Goal: Task Accomplishment & Management: Complete application form

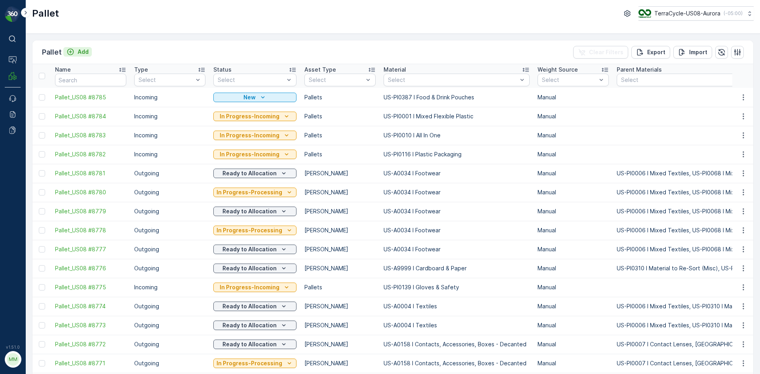
click at [72, 52] on icon "Add" at bounding box center [70, 52] width 8 height 8
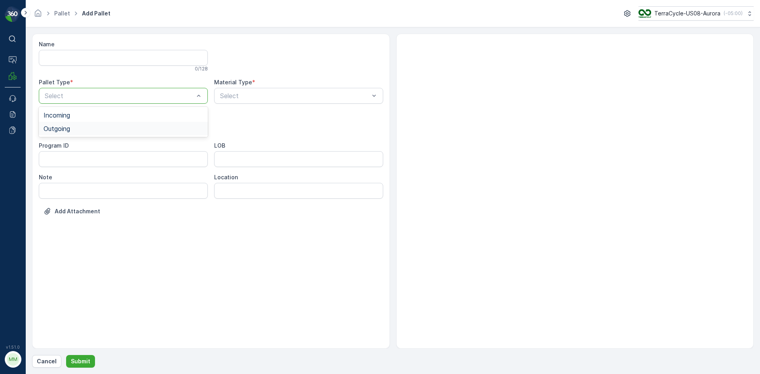
click at [93, 125] on div "Outgoing" at bounding box center [124, 128] width 160 height 7
click at [70, 158] on div "Bales" at bounding box center [124, 160] width 160 height 7
type input "0004"
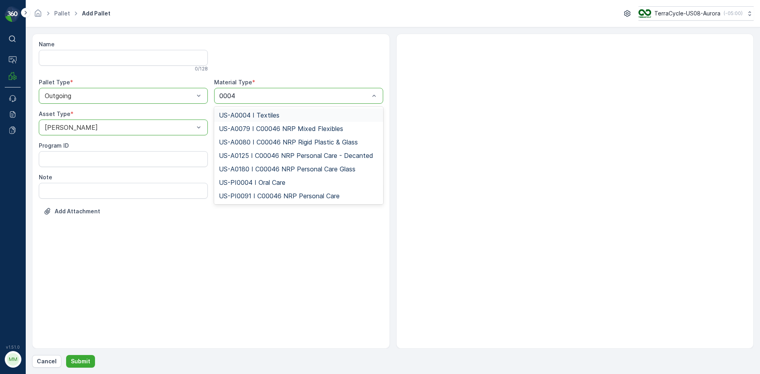
click at [298, 115] on div "US-A0004 I Textiles" at bounding box center [299, 115] width 160 height 7
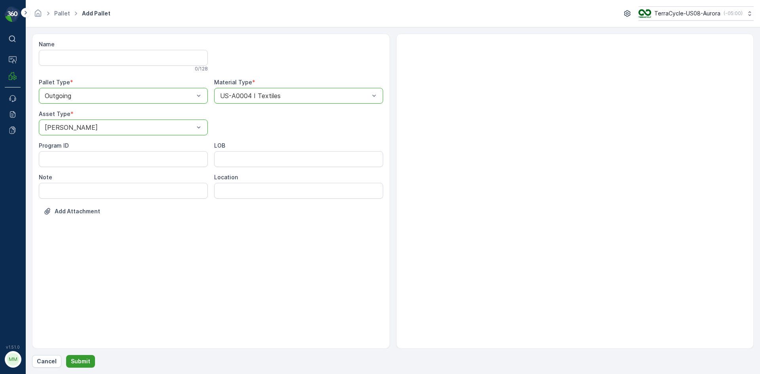
click at [84, 364] on p "Submit" at bounding box center [80, 361] width 19 height 8
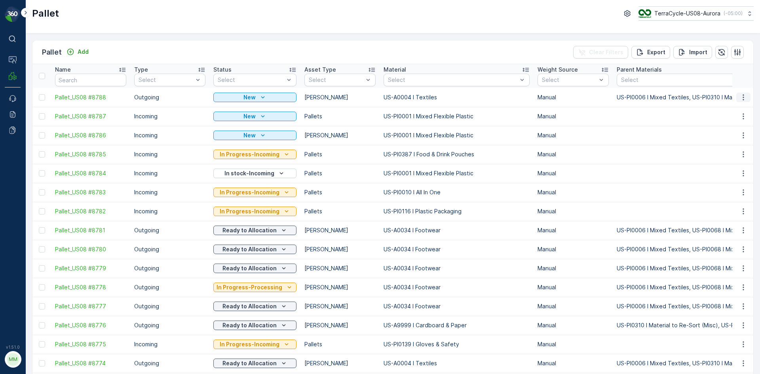
click at [744, 96] on icon "button" at bounding box center [743, 97] width 8 height 8
click at [725, 152] on span "Print QR" at bounding box center [722, 154] width 22 height 8
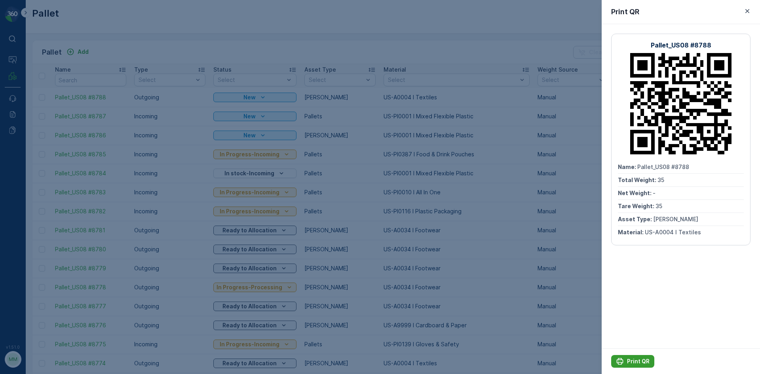
click at [639, 365] on p "Print QR" at bounding box center [638, 361] width 23 height 8
click at [156, 48] on div at bounding box center [380, 187] width 760 height 374
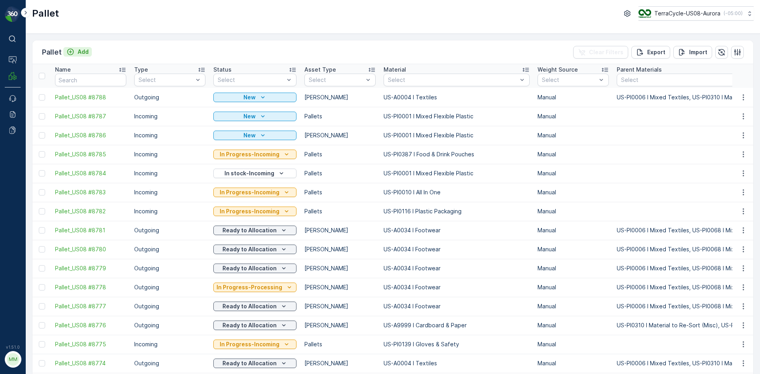
click at [84, 52] on p "Add" at bounding box center [83, 52] width 11 height 8
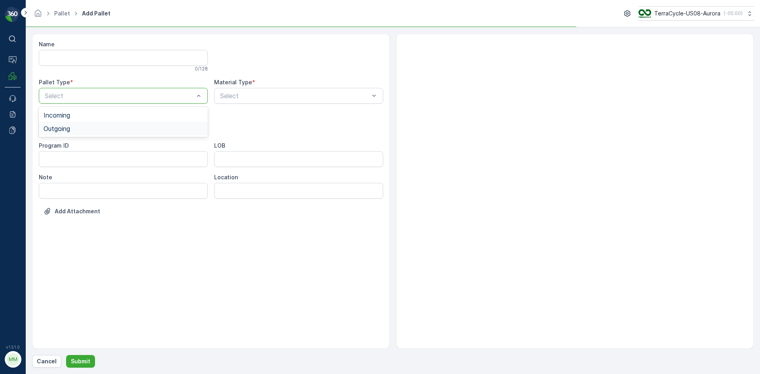
click at [91, 126] on div "Outgoing" at bounding box center [124, 128] width 160 height 7
click at [94, 160] on div "Bales" at bounding box center [124, 160] width 160 height 7
type input "0004"
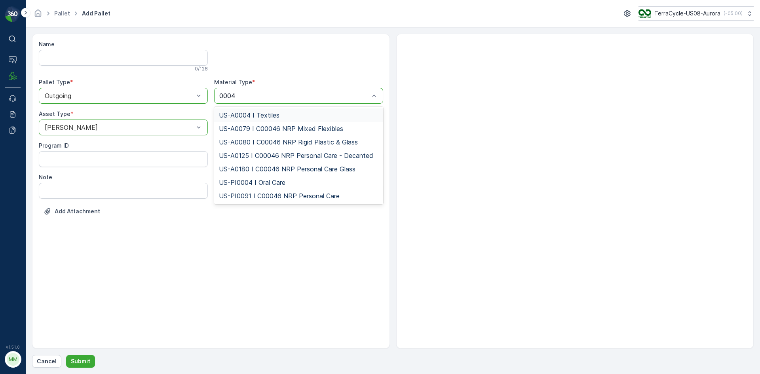
click at [276, 112] on span "US-A0004 I Textiles" at bounding box center [249, 115] width 61 height 7
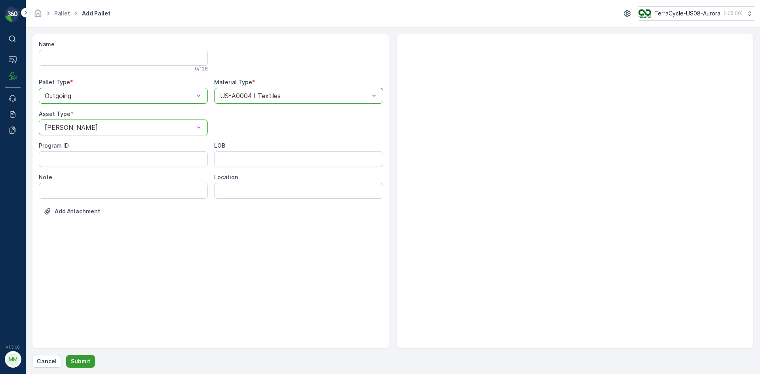
click at [84, 359] on p "Submit" at bounding box center [80, 361] width 19 height 8
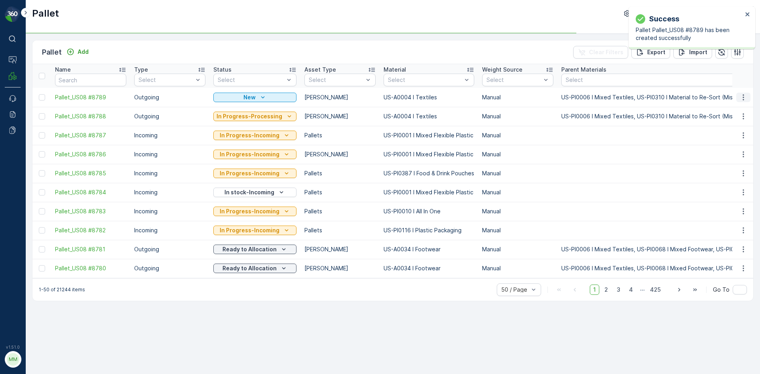
click at [745, 102] on button "button" at bounding box center [743, 97] width 14 height 9
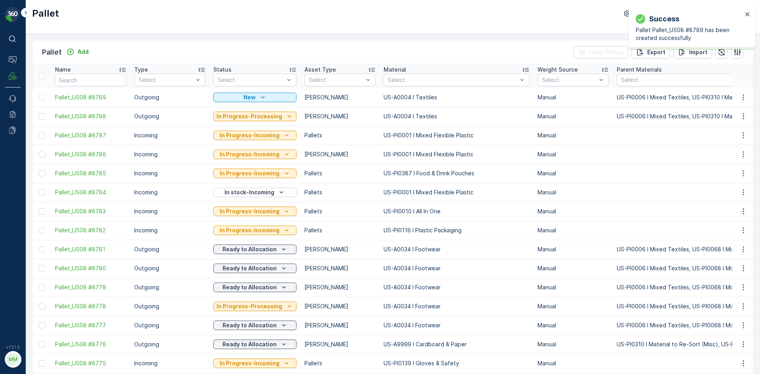
click at [740, 96] on icon "button" at bounding box center [743, 97] width 8 height 8
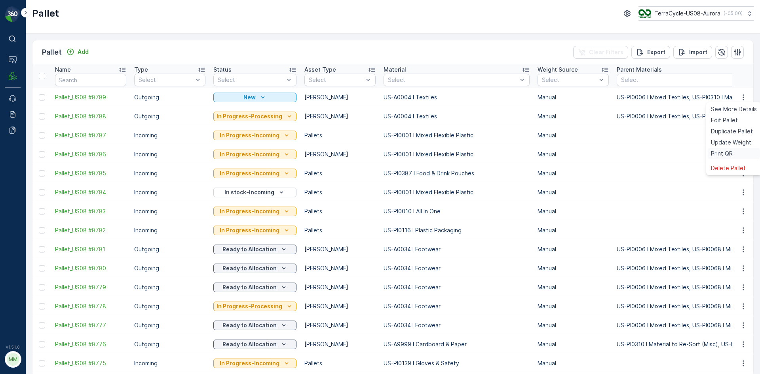
click at [739, 156] on div "Print QR" at bounding box center [734, 153] width 52 height 11
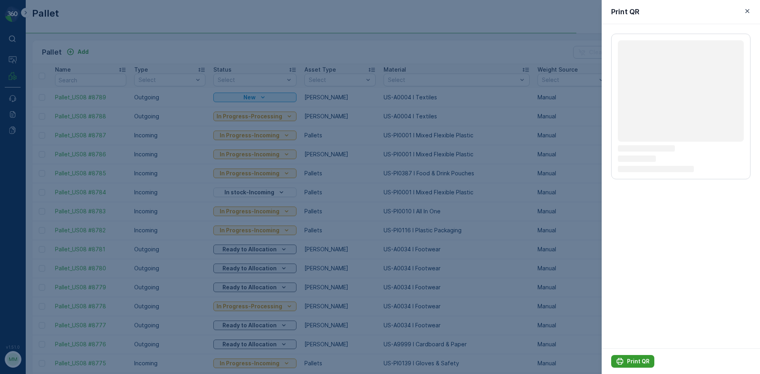
click at [640, 358] on p "Print QR" at bounding box center [638, 361] width 23 height 8
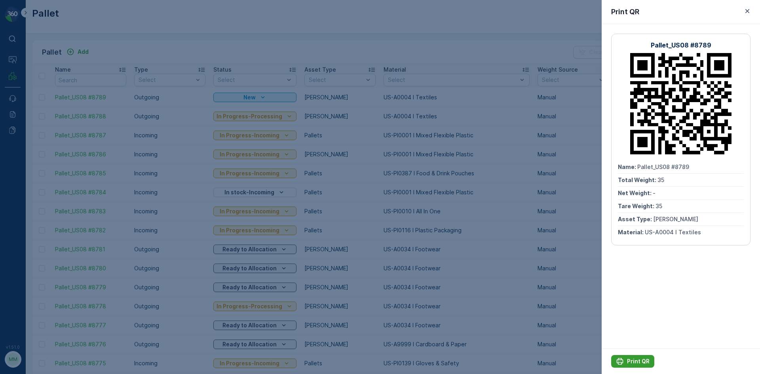
click at [642, 359] on p "Print QR" at bounding box center [638, 361] width 23 height 8
click at [102, 53] on div at bounding box center [380, 187] width 760 height 374
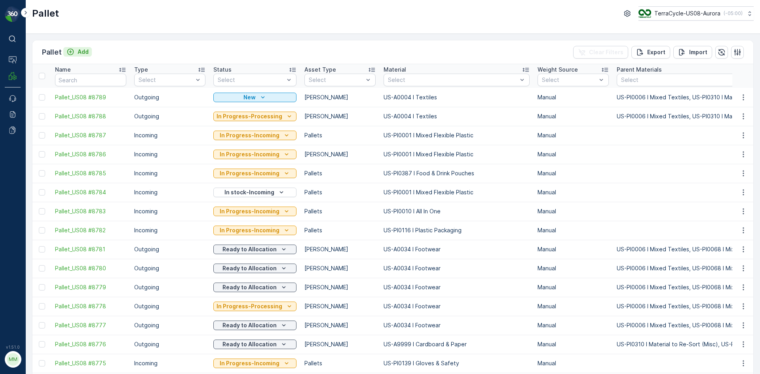
click at [82, 52] on p "Add" at bounding box center [83, 52] width 11 height 8
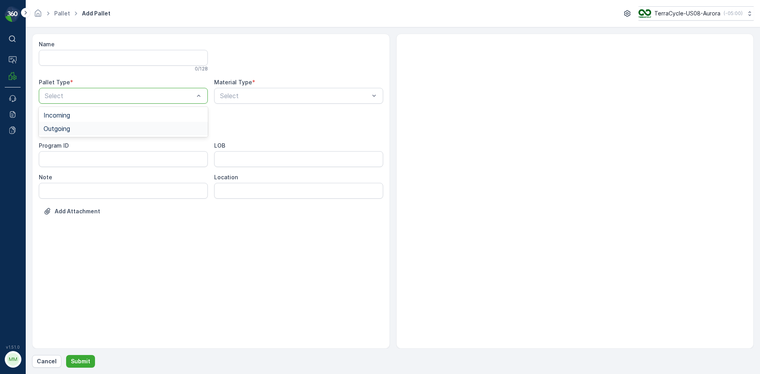
click at [93, 126] on div "Outgoing" at bounding box center [124, 128] width 160 height 7
click at [77, 146] on div "Gaylord" at bounding box center [124, 146] width 160 height 7
type input "0155"
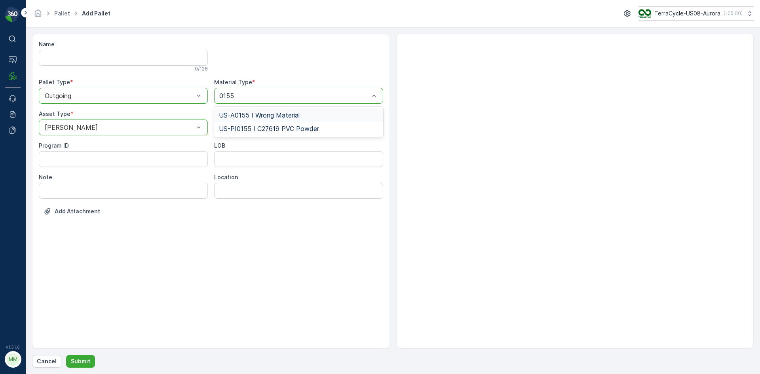
click at [293, 112] on span "US-A0155 I Wrong Material" at bounding box center [259, 115] width 81 height 7
click at [90, 363] on button "Submit" at bounding box center [80, 361] width 29 height 13
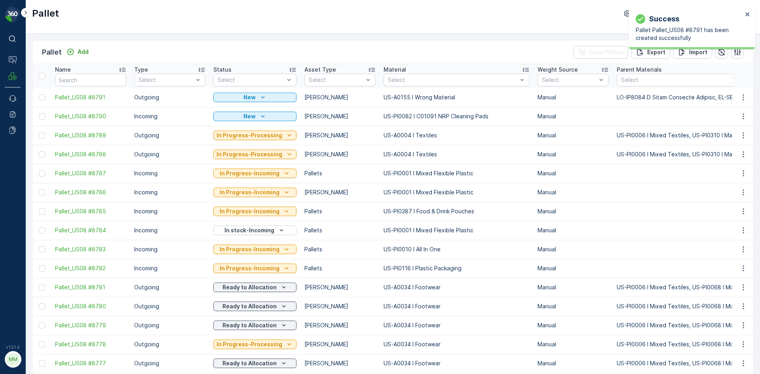
click at [743, 98] on icon "button" at bounding box center [743, 97] width 8 height 8
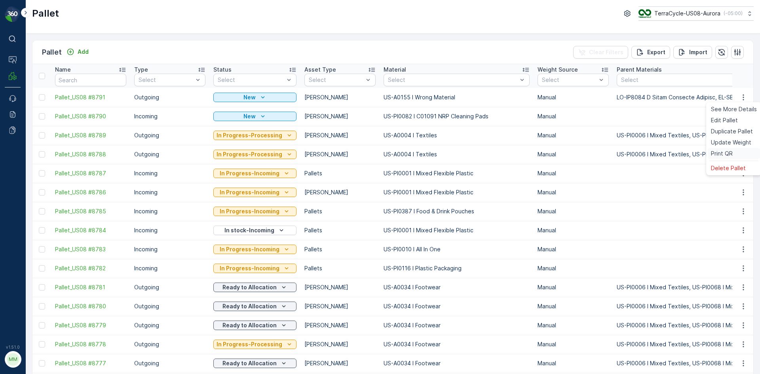
click at [731, 156] on span "Print QR" at bounding box center [722, 154] width 22 height 8
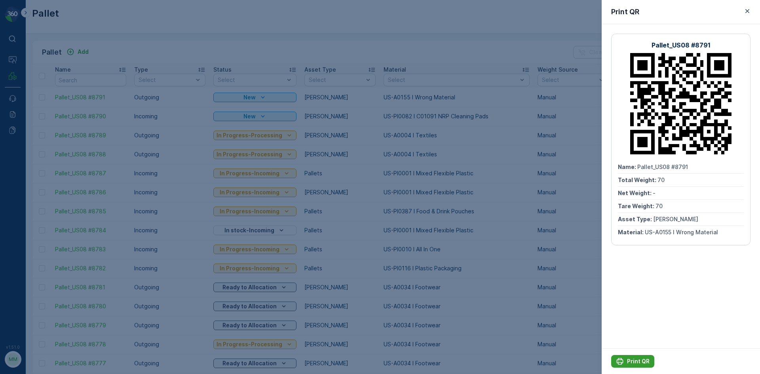
click at [639, 359] on p "Print QR" at bounding box center [638, 361] width 23 height 8
click at [74, 41] on div at bounding box center [380, 187] width 760 height 374
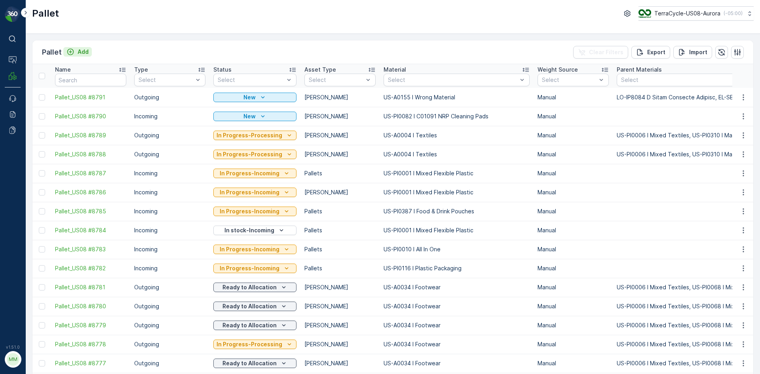
click at [79, 55] on p "Add" at bounding box center [83, 52] width 11 height 8
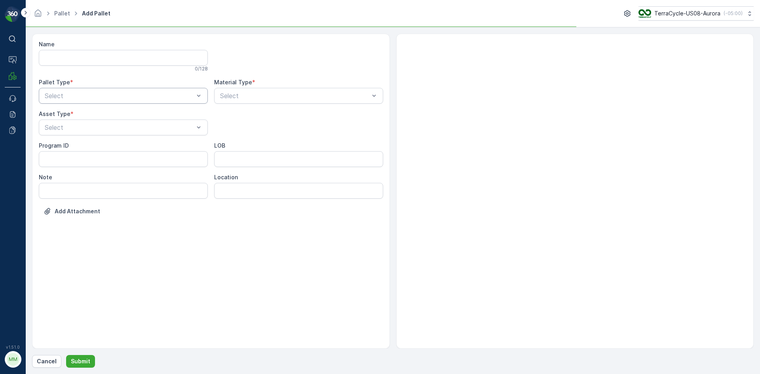
click at [91, 101] on div "Select" at bounding box center [123, 96] width 169 height 16
click at [83, 122] on div "Incoming Outgoing" at bounding box center [123, 122] width 169 height 30
click at [82, 130] on div "Outgoing" at bounding box center [124, 128] width 160 height 7
click at [74, 148] on div "Gaylord" at bounding box center [124, 146] width 160 height 7
type input "0034"
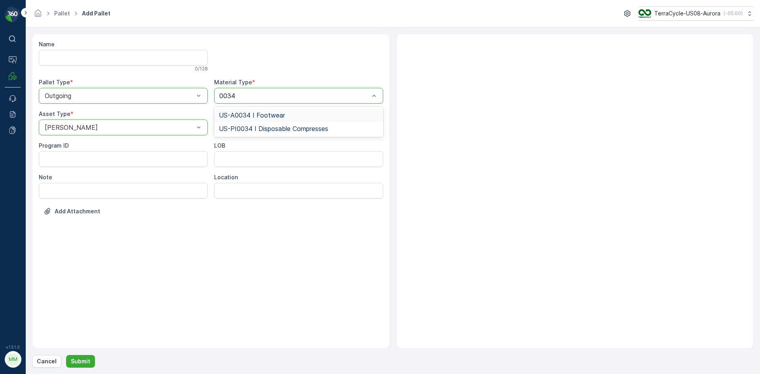
click at [305, 118] on div "US-A0034 I Footwear" at bounding box center [299, 115] width 160 height 7
click at [85, 359] on p "Submit" at bounding box center [80, 361] width 19 height 8
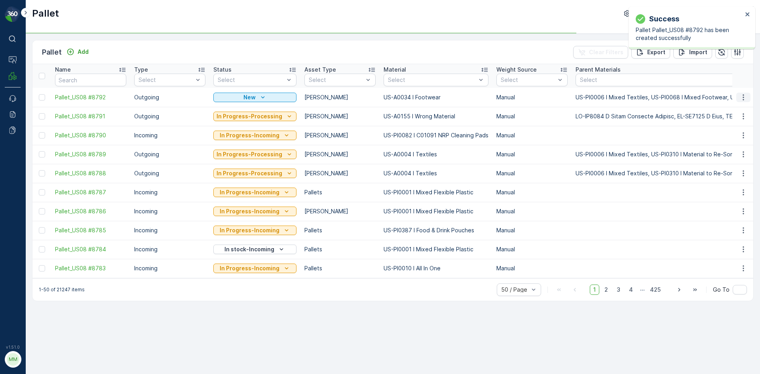
click at [745, 97] on icon "button" at bounding box center [743, 97] width 8 height 8
click at [729, 153] on span "Print QR" at bounding box center [722, 154] width 22 height 8
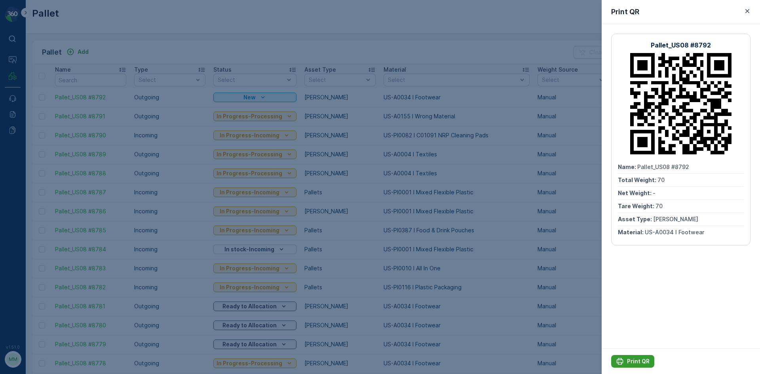
click at [640, 365] on button "Print QR" at bounding box center [632, 361] width 43 height 13
click at [253, 38] on div at bounding box center [380, 187] width 760 height 374
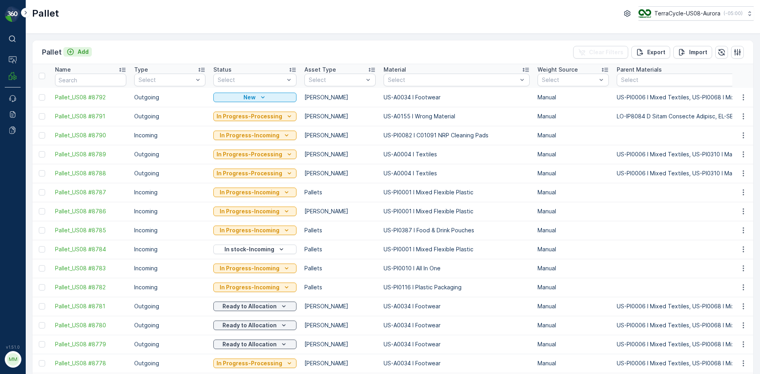
click at [80, 49] on p "Add" at bounding box center [83, 52] width 11 height 8
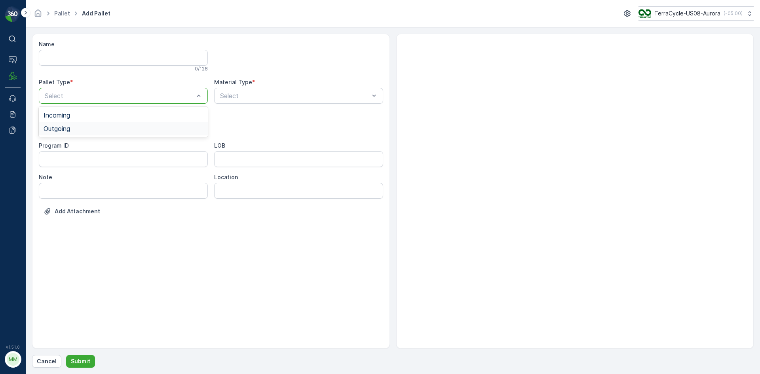
click at [93, 132] on div "Outgoing" at bounding box center [124, 128] width 160 height 7
click at [91, 144] on div "Gaylord" at bounding box center [124, 146] width 160 height 7
click at [66, 355] on button "Submit" at bounding box center [80, 361] width 29 height 13
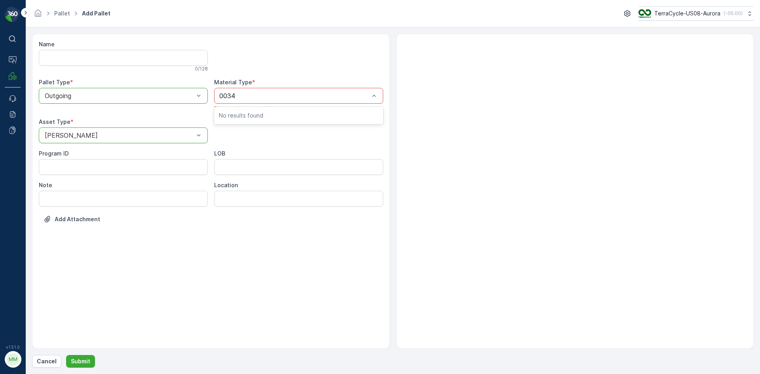
click at [274, 78] on div "Name 0 / 128 Pallet Type * option Outgoing, selected. Outgoing Material Type * …" at bounding box center [211, 137] width 344 height 195
click at [270, 99] on div "Select" at bounding box center [298, 96] width 169 height 16
click at [272, 98] on div at bounding box center [294, 95] width 151 height 7
type input "00"
click at [313, 116] on div "US-A0034 I Footwear" at bounding box center [299, 115] width 160 height 7
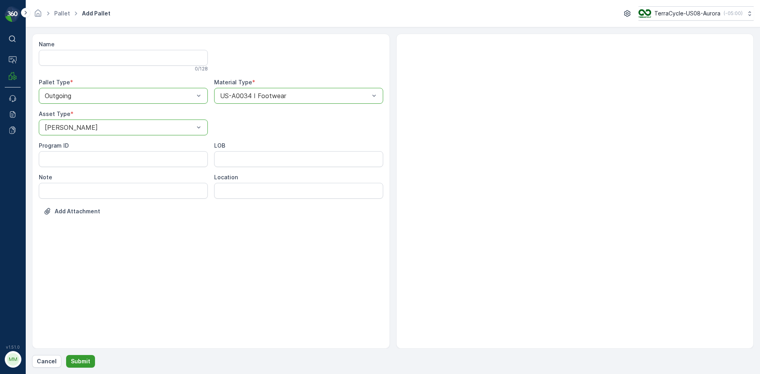
click at [89, 359] on button "Submit" at bounding box center [80, 361] width 29 height 13
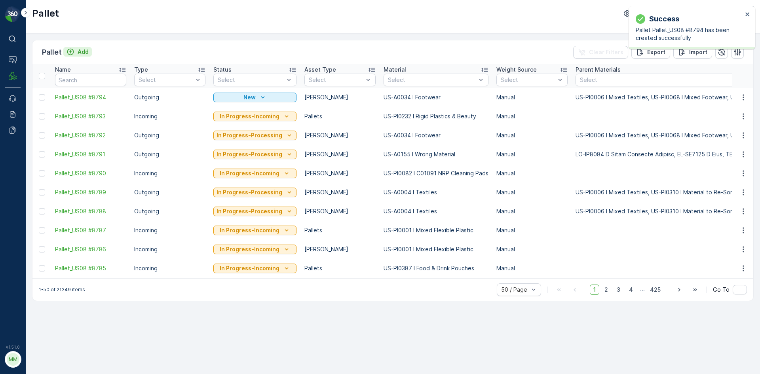
drag, startPoint x: 87, startPoint y: 45, endPoint x: 84, endPoint y: 55, distance: 10.3
click at [87, 45] on div "Pallet Add Clear Filters Export Import" at bounding box center [392, 52] width 721 height 24
click at [84, 59] on div "Pallet Add Clear Filters Export Import" at bounding box center [392, 52] width 721 height 24
click at [85, 54] on p "Add" at bounding box center [83, 52] width 11 height 8
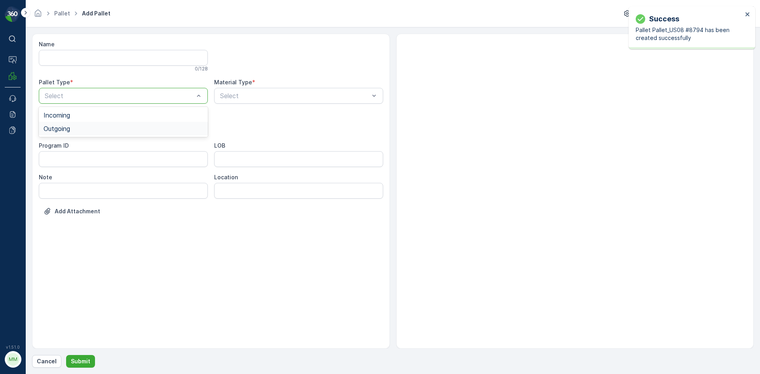
click at [89, 131] on div "Outgoing" at bounding box center [124, 128] width 160 height 7
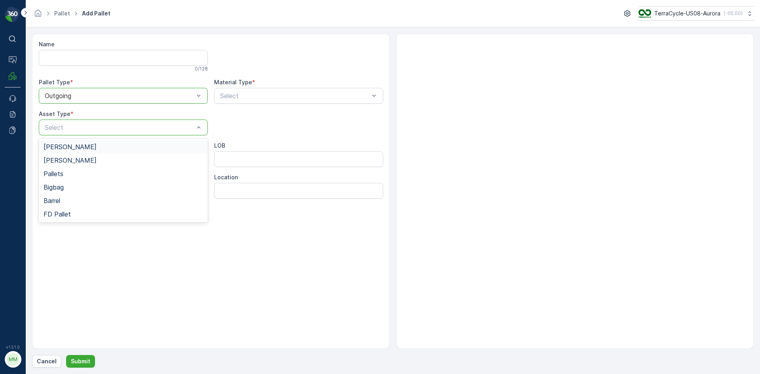
click at [86, 146] on div "Gaylord" at bounding box center [124, 146] width 160 height 7
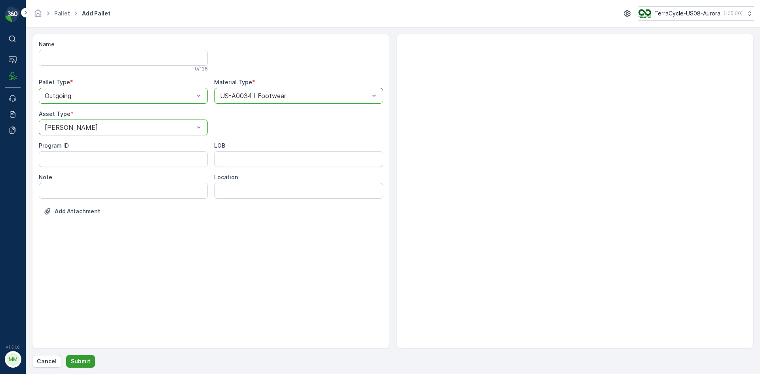
click at [87, 362] on p "Submit" at bounding box center [80, 361] width 19 height 8
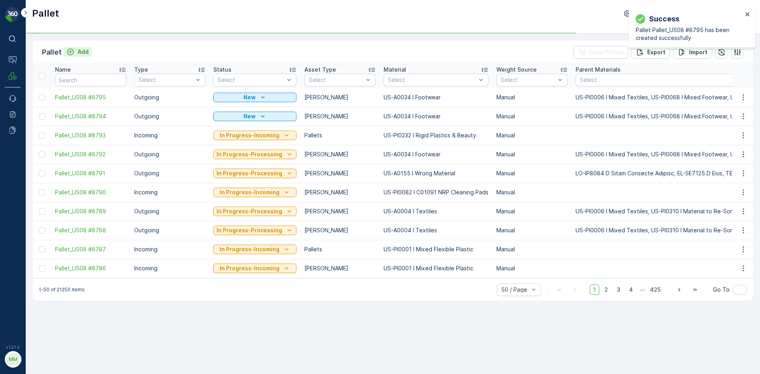
click at [84, 52] on p "Add" at bounding box center [83, 52] width 11 height 8
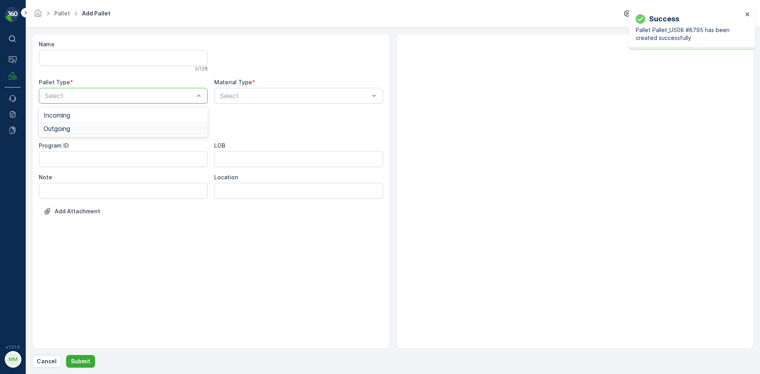
click at [78, 134] on div "Outgoing" at bounding box center [123, 128] width 169 height 13
drag, startPoint x: 76, startPoint y: 145, endPoint x: 76, endPoint y: 152, distance: 6.3
click at [77, 152] on div "Gaylord" at bounding box center [123, 146] width 169 height 13
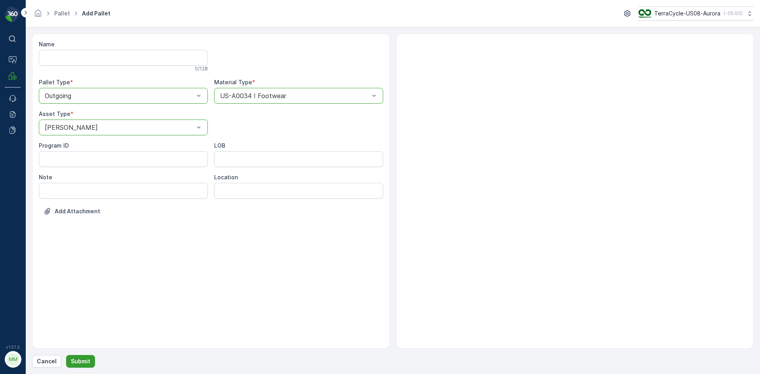
click at [79, 363] on p "Submit" at bounding box center [80, 361] width 19 height 8
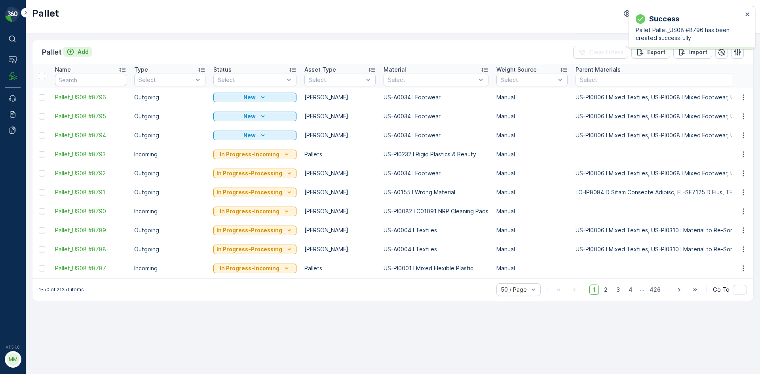
click at [79, 48] on p "Add" at bounding box center [83, 52] width 11 height 8
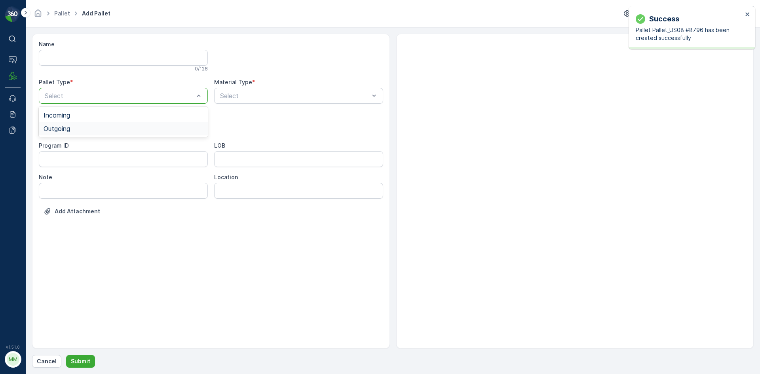
click at [104, 127] on div "Outgoing" at bounding box center [124, 128] width 160 height 7
drag, startPoint x: 84, startPoint y: 146, endPoint x: 156, endPoint y: 119, distance: 77.6
click at [85, 147] on div "Gaylord" at bounding box center [124, 146] width 160 height 7
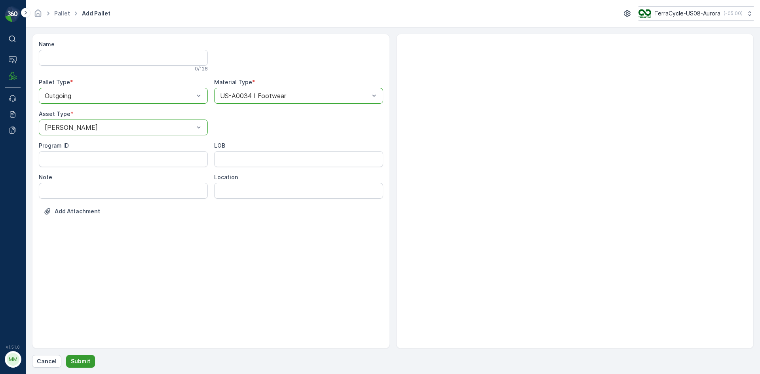
click at [74, 366] on button "Submit" at bounding box center [80, 361] width 29 height 13
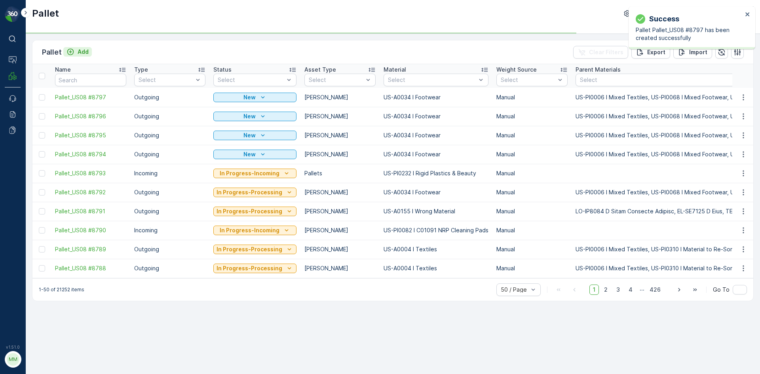
click at [83, 51] on p "Add" at bounding box center [83, 52] width 11 height 8
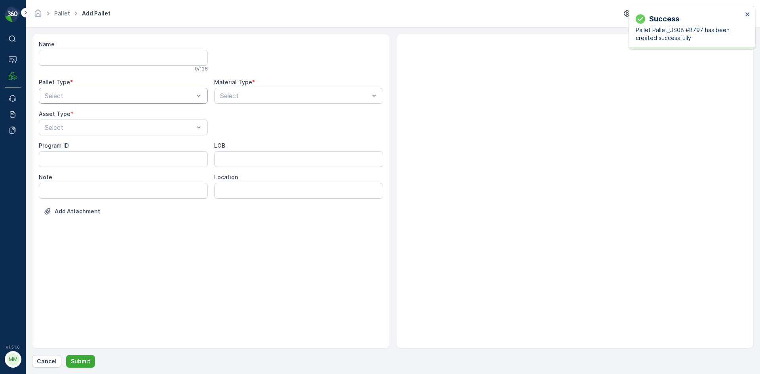
click at [118, 101] on div "Select" at bounding box center [123, 96] width 169 height 16
click at [106, 129] on div "Outgoing" at bounding box center [124, 128] width 160 height 7
drag, startPoint x: 90, startPoint y: 147, endPoint x: 224, endPoint y: 101, distance: 141.6
click at [92, 146] on div "Gaylord" at bounding box center [124, 146] width 160 height 7
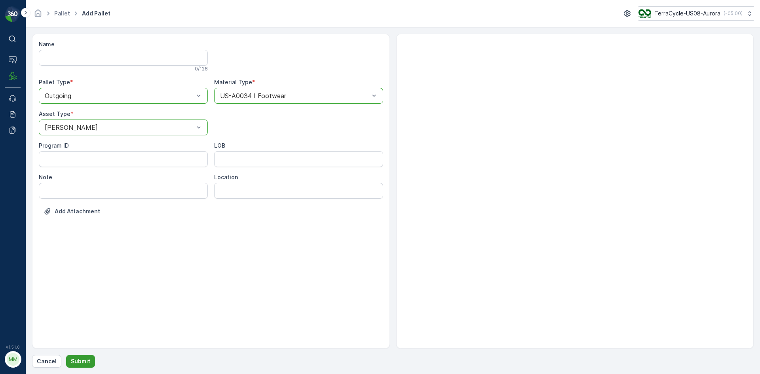
click at [85, 363] on p "Submit" at bounding box center [80, 361] width 19 height 8
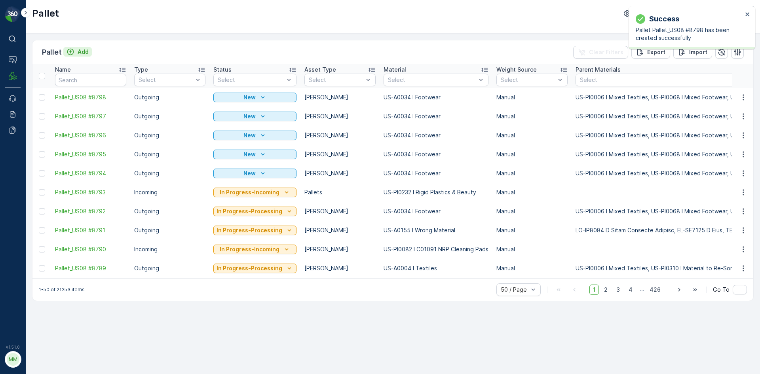
click at [84, 53] on p "Add" at bounding box center [83, 52] width 11 height 8
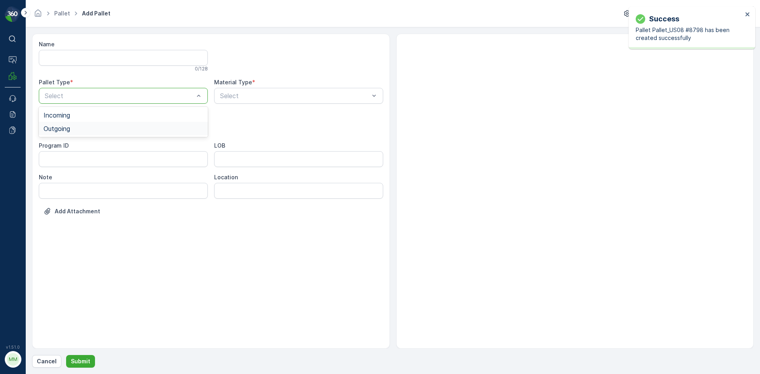
click at [96, 125] on div "Outgoing" at bounding box center [124, 128] width 160 height 7
click at [82, 145] on div "Gaylord" at bounding box center [124, 146] width 160 height 7
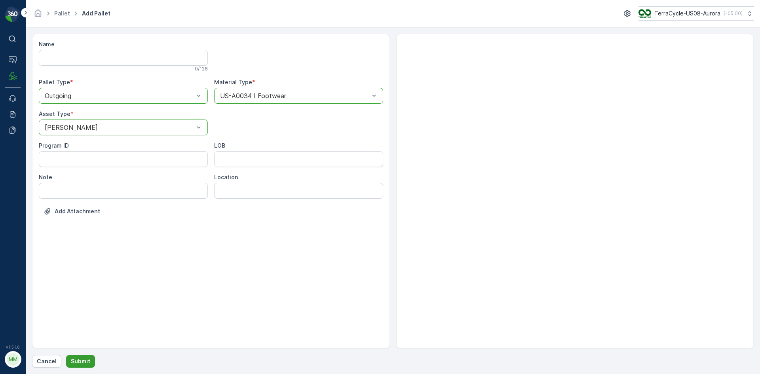
click at [84, 358] on p "Submit" at bounding box center [80, 361] width 19 height 8
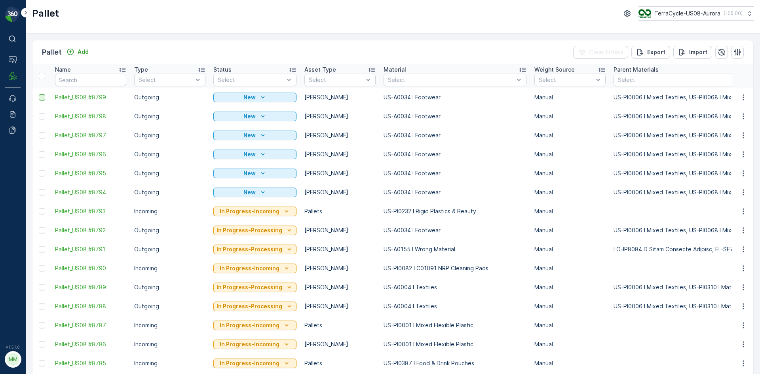
click at [42, 99] on div at bounding box center [42, 97] width 6 height 6
click at [39, 94] on input "checkbox" at bounding box center [39, 94] width 0 height 0
click at [43, 116] on div at bounding box center [42, 116] width 6 height 6
click at [39, 113] on input "checkbox" at bounding box center [39, 113] width 0 height 0
click at [44, 133] on div at bounding box center [42, 135] width 6 height 6
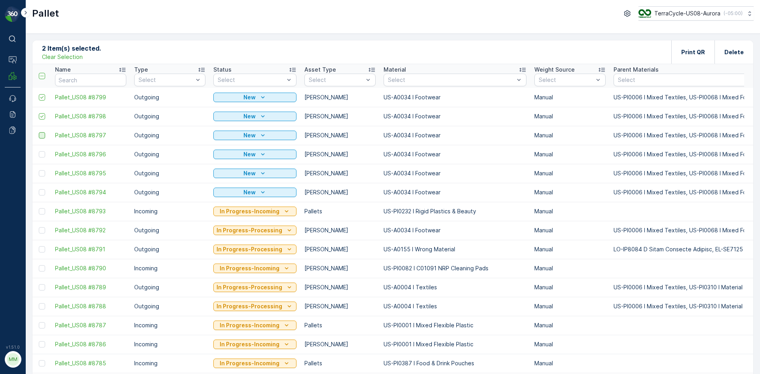
click at [39, 132] on input "checkbox" at bounding box center [39, 132] width 0 height 0
click at [42, 157] on div at bounding box center [42, 154] width 6 height 6
click at [39, 151] on input "checkbox" at bounding box center [39, 151] width 0 height 0
click at [43, 173] on div at bounding box center [42, 173] width 6 height 6
click at [39, 170] on input "checkbox" at bounding box center [39, 170] width 0 height 0
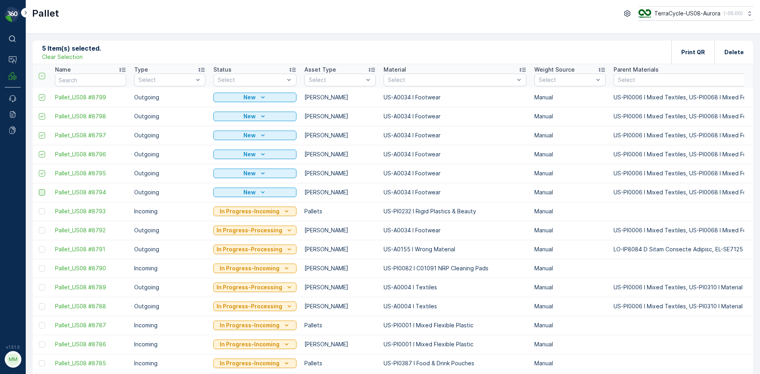
click at [42, 191] on div at bounding box center [42, 192] width 6 height 6
click at [39, 189] on input "checkbox" at bounding box center [39, 189] width 0 height 0
click at [686, 53] on p "Print QR" at bounding box center [693, 52] width 24 height 8
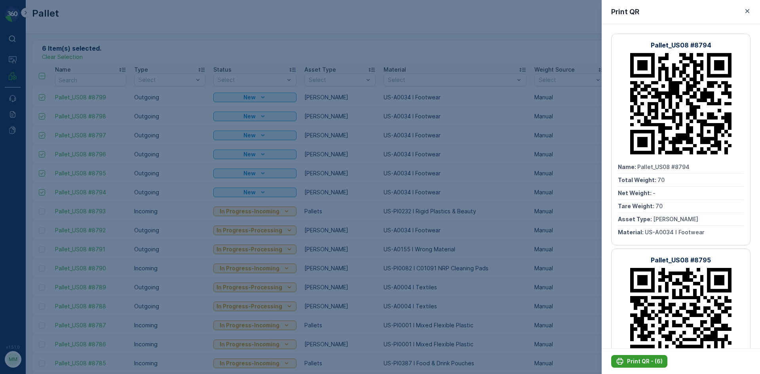
click at [648, 361] on p "Print QR - (6)" at bounding box center [645, 361] width 36 height 8
click at [500, 193] on div at bounding box center [380, 187] width 760 height 374
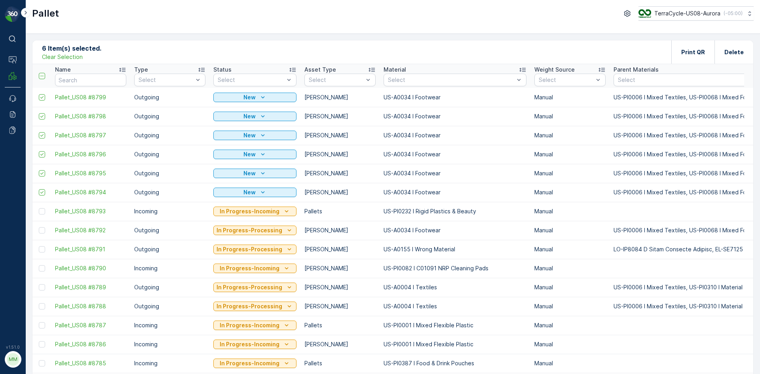
click at [500, 164] on td "US-A0034 I Footwear" at bounding box center [455, 173] width 151 height 19
click at [78, 59] on p "Clear Selection" at bounding box center [62, 57] width 41 height 8
click at [740, 154] on icon "button" at bounding box center [743, 154] width 8 height 8
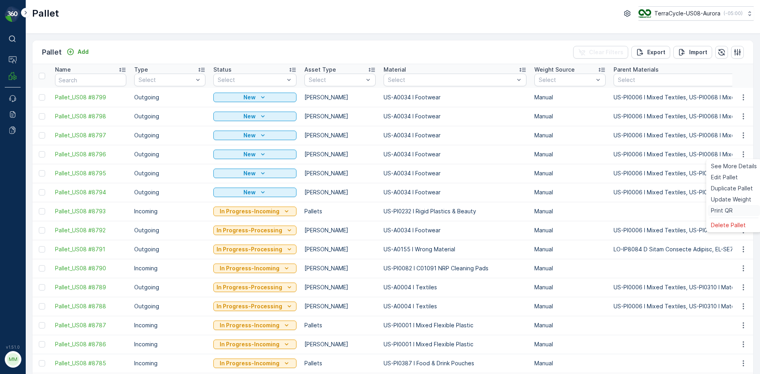
click at [737, 215] on div "Print QR" at bounding box center [734, 210] width 52 height 11
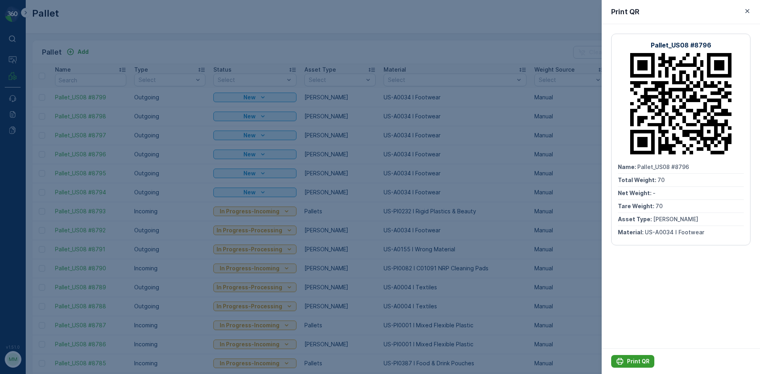
click at [637, 358] on p "Print QR" at bounding box center [638, 361] width 23 height 8
click at [476, 19] on div at bounding box center [380, 187] width 760 height 374
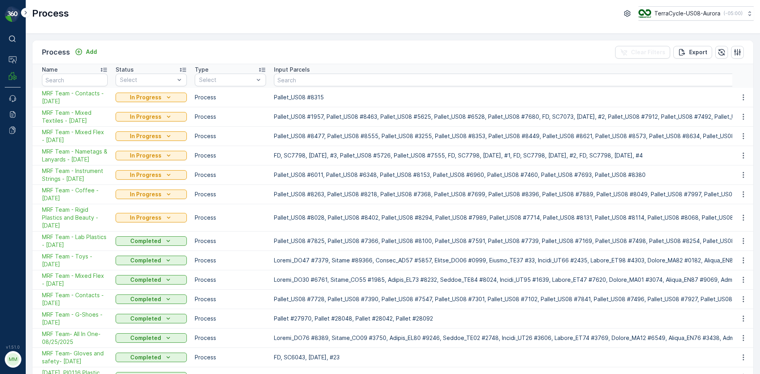
scroll to position [151, 0]
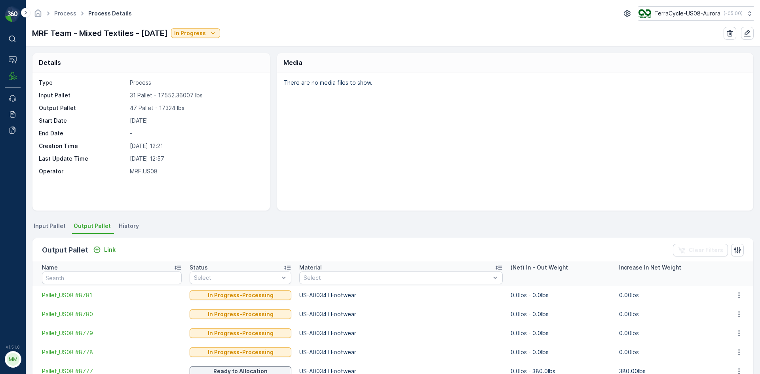
scroll to position [79, 0]
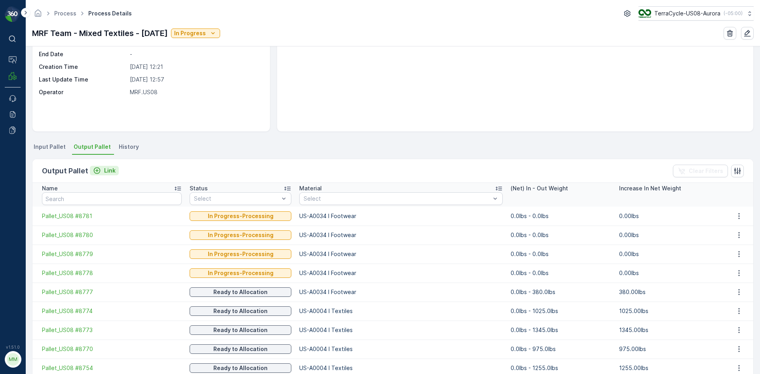
click at [101, 169] on div "Link" at bounding box center [104, 171] width 23 height 8
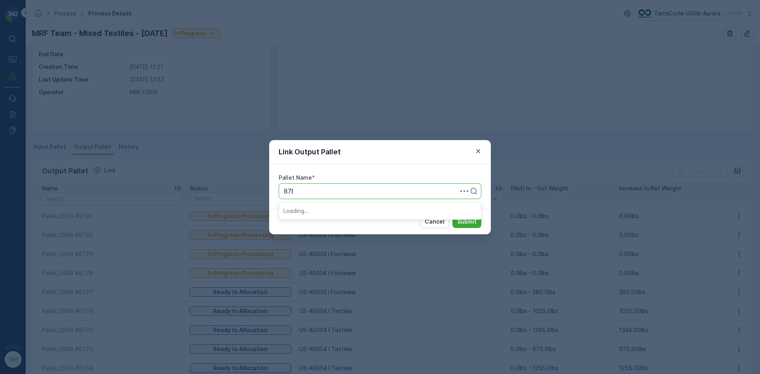
type input "8788"
click at [452, 215] on button "Submit" at bounding box center [466, 221] width 29 height 13
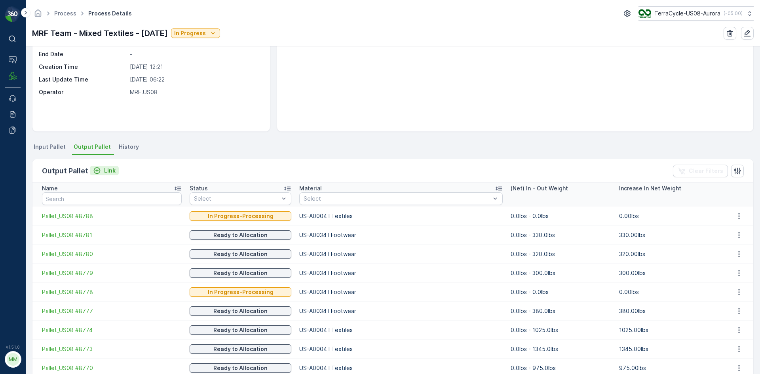
click at [104, 168] on p "Link" at bounding box center [109, 171] width 11 height 8
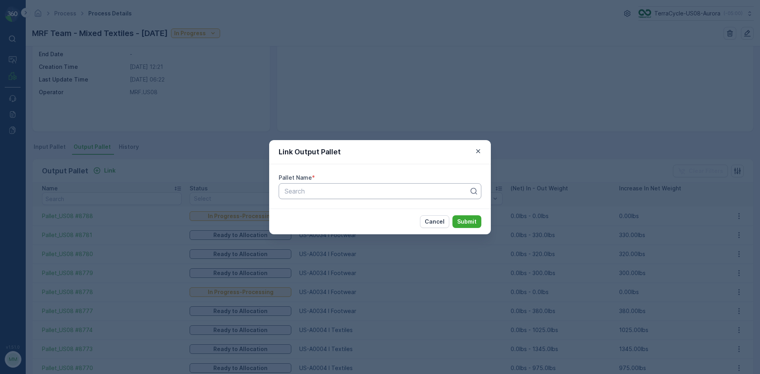
click at [366, 196] on div "Search" at bounding box center [380, 191] width 203 height 16
type input "8789"
click at [452, 215] on button "Submit" at bounding box center [466, 221] width 29 height 13
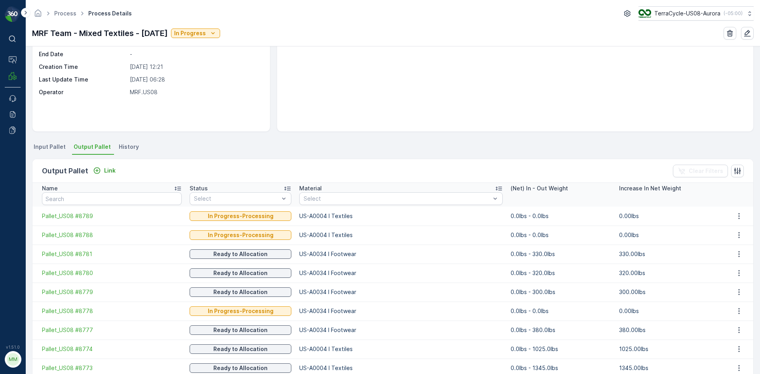
click at [106, 176] on div "Output Pallet Link" at bounding box center [80, 170] width 77 height 11
click at [106, 173] on p "Link" at bounding box center [109, 171] width 11 height 8
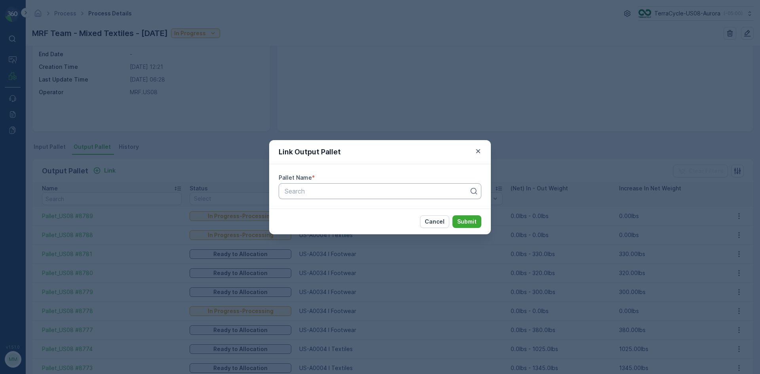
click at [327, 188] on div at bounding box center [377, 191] width 186 height 7
type input "8781"
click at [452, 215] on button "Submit" at bounding box center [466, 221] width 29 height 13
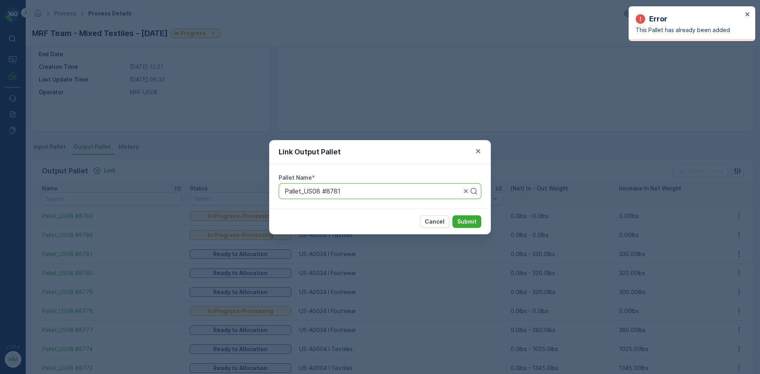
click at [328, 188] on div at bounding box center [373, 191] width 178 height 7
type input "8791"
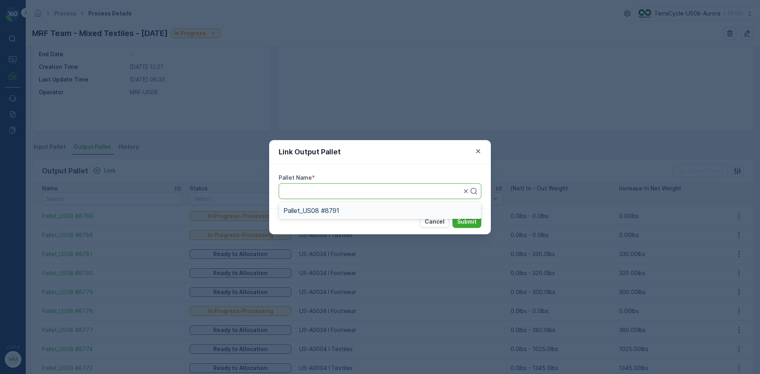
click at [452, 215] on button "Submit" at bounding box center [466, 221] width 29 height 13
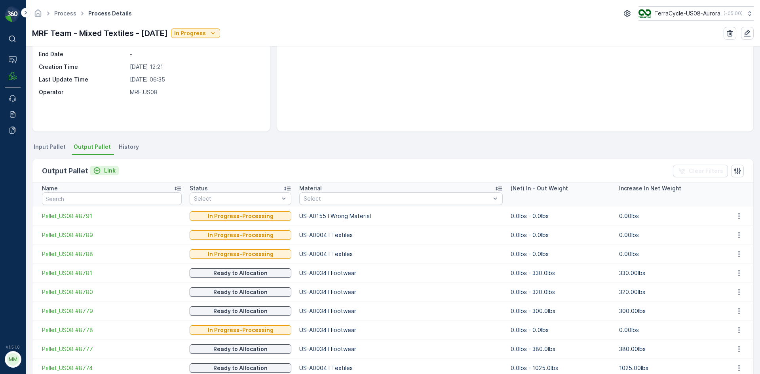
click at [111, 172] on p "Link" at bounding box center [109, 171] width 11 height 8
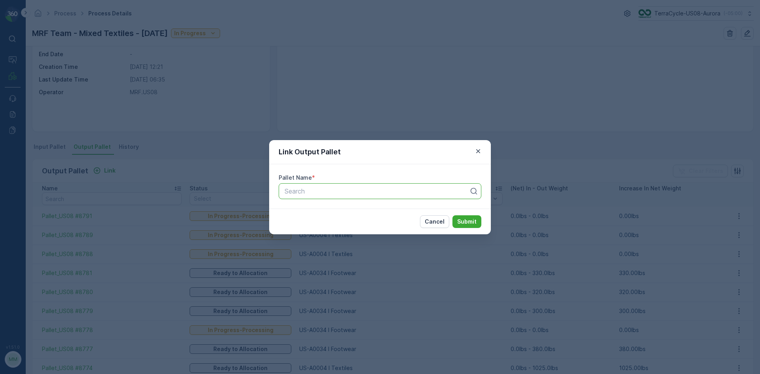
click at [308, 192] on div at bounding box center [377, 191] width 186 height 7
type input "8792"
click at [452, 215] on button "Submit" at bounding box center [466, 221] width 29 height 13
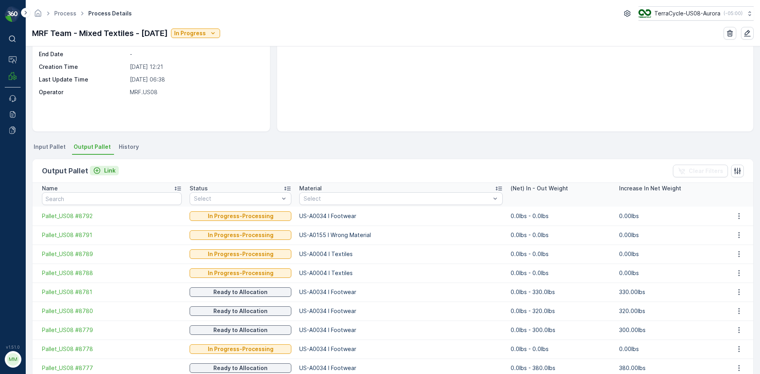
click at [108, 171] on p "Link" at bounding box center [109, 171] width 11 height 8
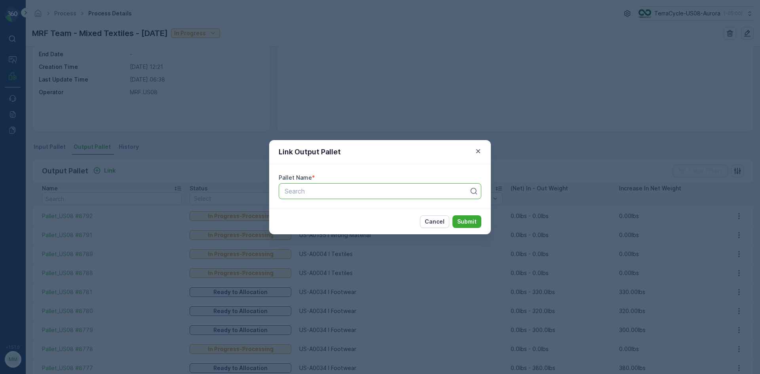
click at [325, 183] on div "Search" at bounding box center [380, 191] width 203 height 16
type input "8794"
click at [452, 215] on button "Submit" at bounding box center [466, 221] width 29 height 13
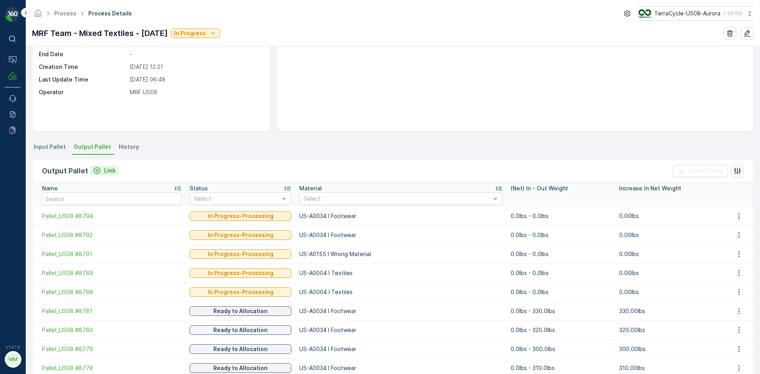
click at [109, 173] on p "Link" at bounding box center [109, 171] width 11 height 8
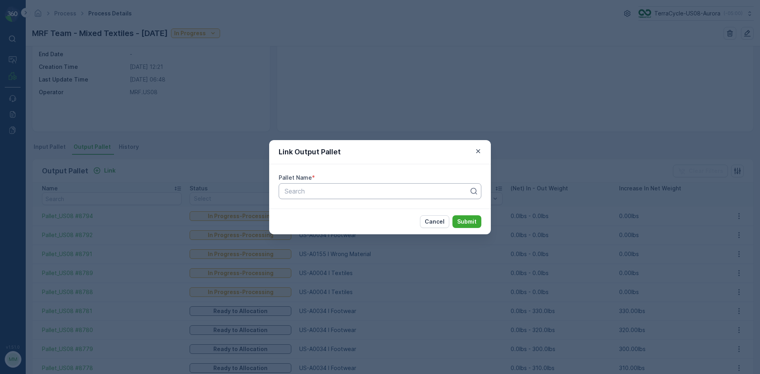
click at [374, 191] on div at bounding box center [377, 191] width 186 height 7
type input "8795"
click at [354, 222] on div "Pallet_US08 #8795" at bounding box center [379, 223] width 193 height 7
click at [471, 222] on p "Submit" at bounding box center [466, 222] width 19 height 8
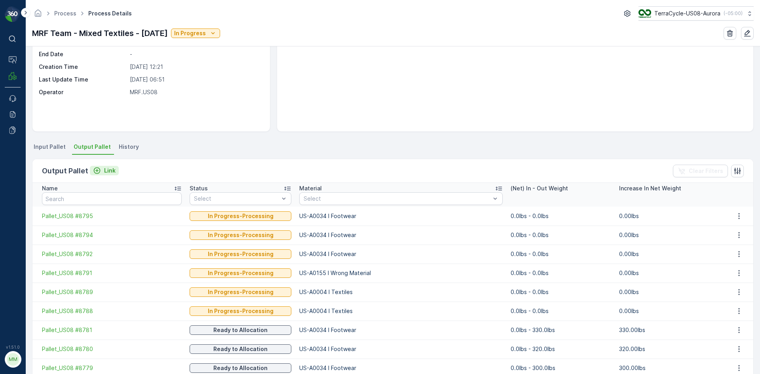
click at [107, 172] on p "Link" at bounding box center [109, 171] width 11 height 8
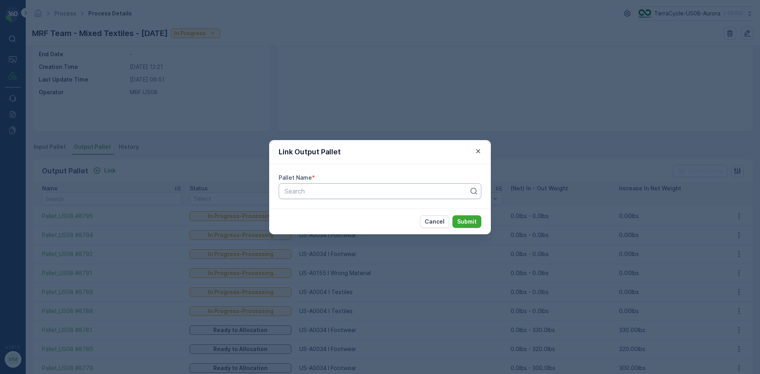
click at [297, 193] on div at bounding box center [377, 191] width 186 height 7
type input "8796"
click at [452, 215] on button "Submit" at bounding box center [466, 221] width 29 height 13
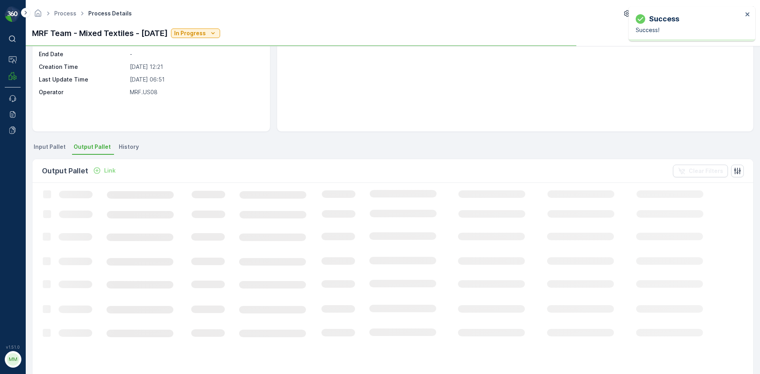
click at [110, 172] on p "Link" at bounding box center [109, 171] width 11 height 8
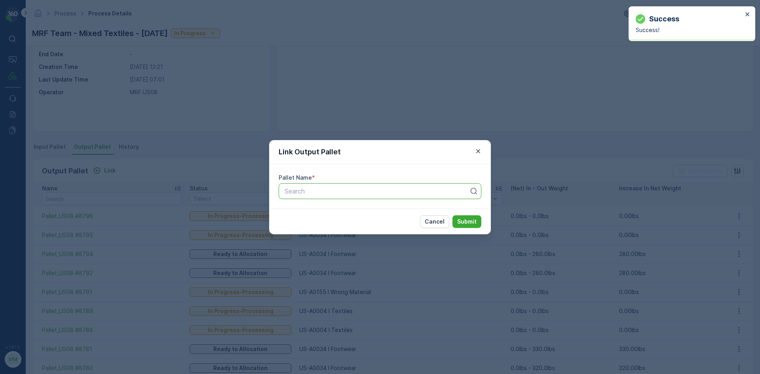
click at [321, 195] on div "Search" at bounding box center [380, 191] width 203 height 16
type input "7"
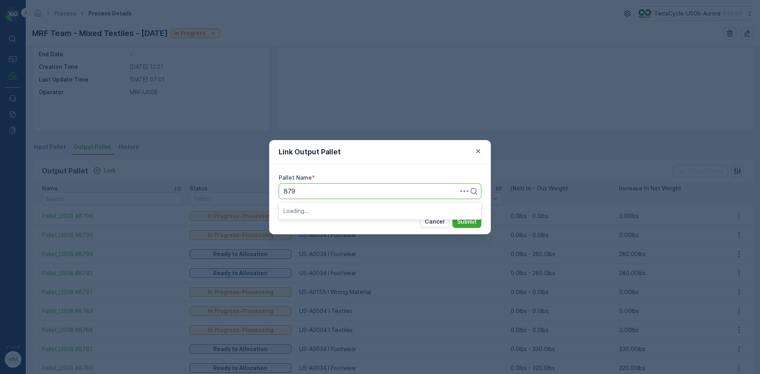
type input "8797"
click at [452, 215] on button "Submit" at bounding box center [466, 221] width 29 height 13
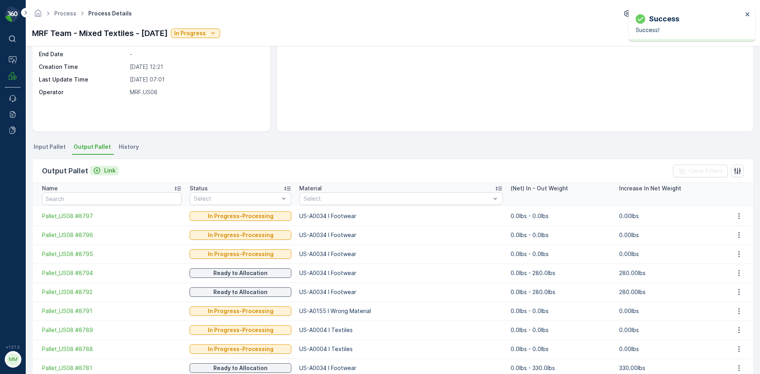
click at [111, 174] on p "Link" at bounding box center [109, 171] width 11 height 8
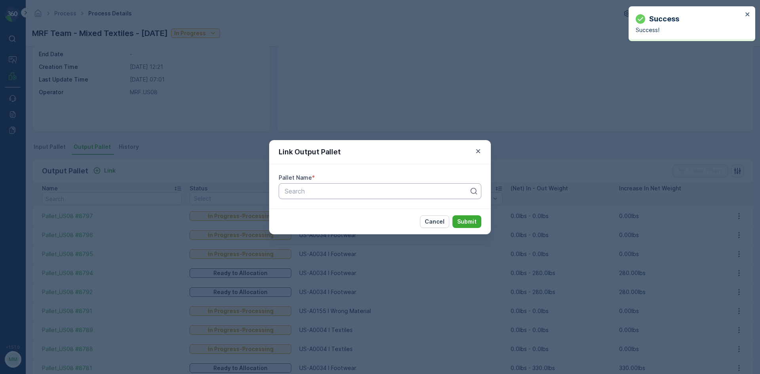
click at [304, 188] on div at bounding box center [377, 191] width 186 height 7
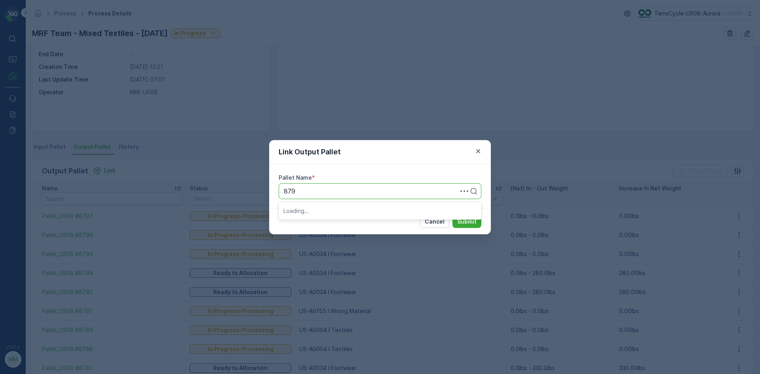
type input "8798"
click at [452, 215] on button "Submit" at bounding box center [466, 221] width 29 height 13
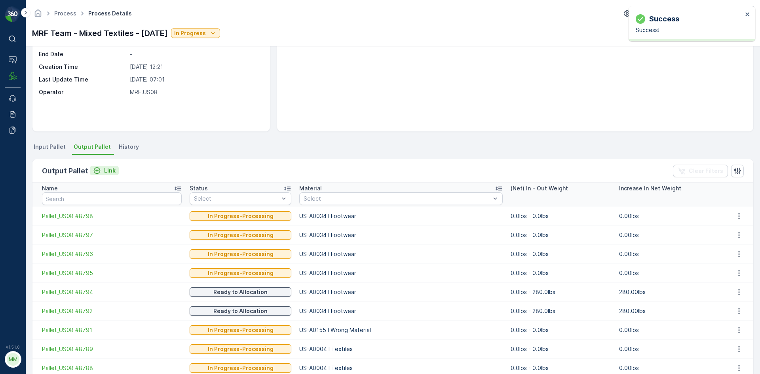
click at [102, 168] on div "Link" at bounding box center [104, 171] width 23 height 8
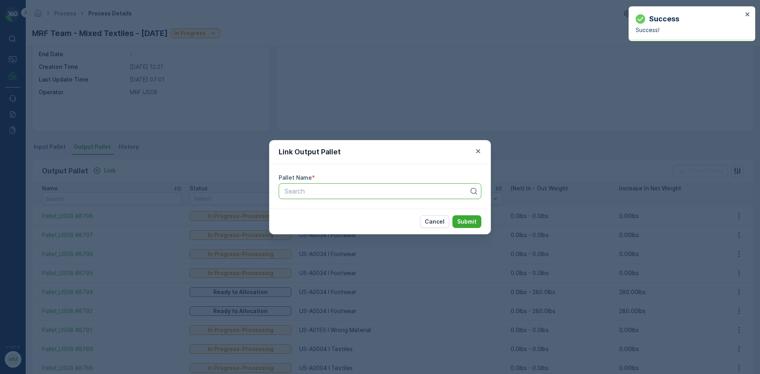
click at [292, 190] on div at bounding box center [377, 191] width 186 height 7
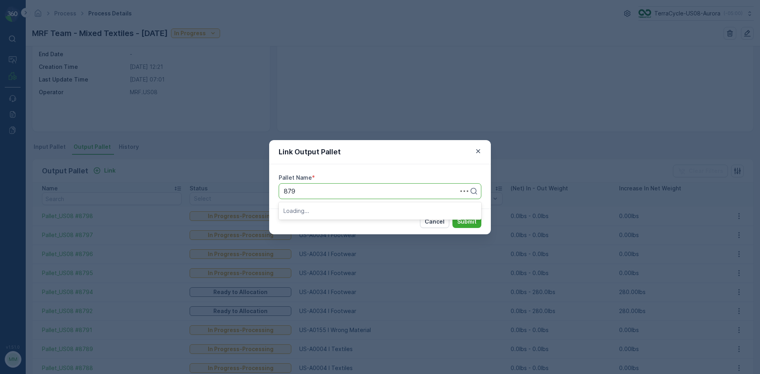
type input "8799"
click at [332, 208] on span "Pallet_US08 #8799" at bounding box center [311, 210] width 57 height 7
click at [464, 222] on p "Submit" at bounding box center [466, 222] width 19 height 8
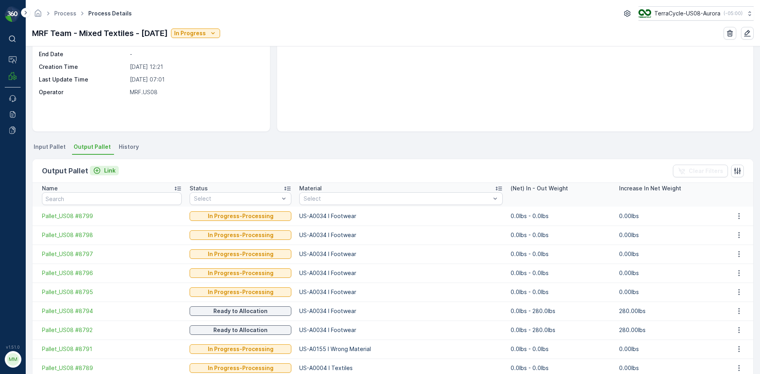
click at [108, 172] on p "Link" at bounding box center [109, 171] width 11 height 8
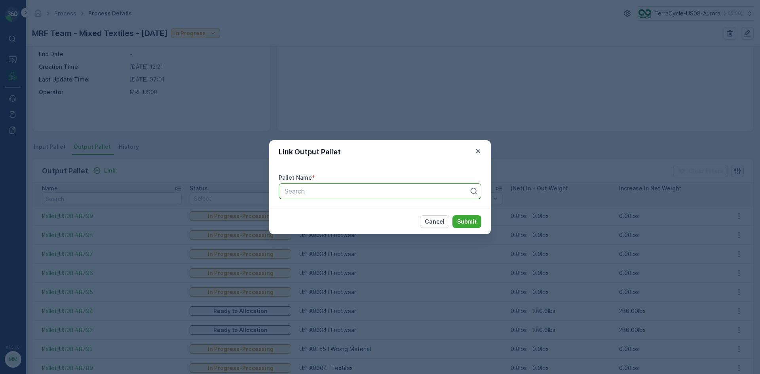
click at [335, 189] on div at bounding box center [377, 191] width 186 height 7
type input "8747"
click at [452, 215] on button "Submit" at bounding box center [466, 221] width 29 height 13
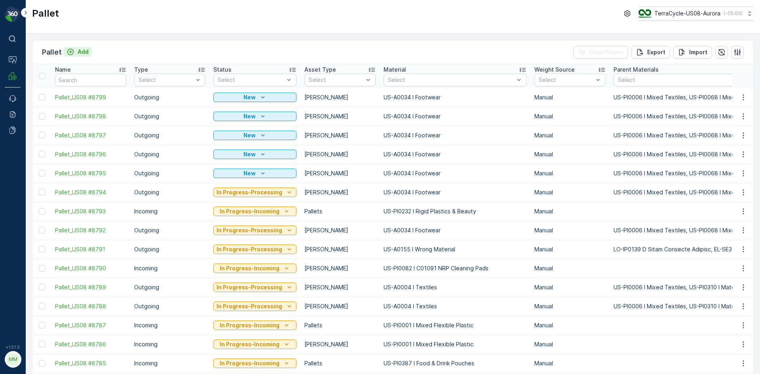
click at [85, 54] on button "Add" at bounding box center [77, 51] width 28 height 9
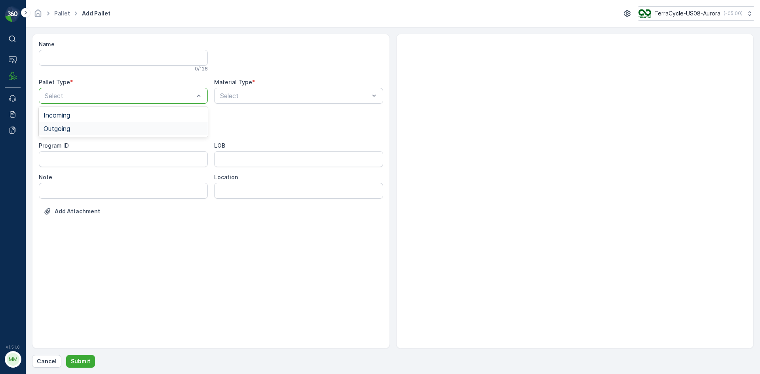
click at [109, 129] on div "Outgoing" at bounding box center [124, 128] width 160 height 7
click at [87, 146] on div "Gaylord" at bounding box center [124, 146] width 160 height 7
type input "0002"
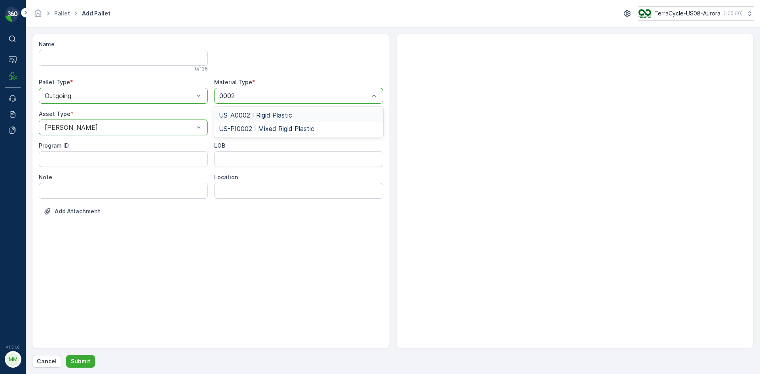
click at [334, 115] on div "US-A0002 I Rigid Plastic" at bounding box center [299, 115] width 160 height 7
click at [69, 363] on button "Submit" at bounding box center [80, 361] width 29 height 13
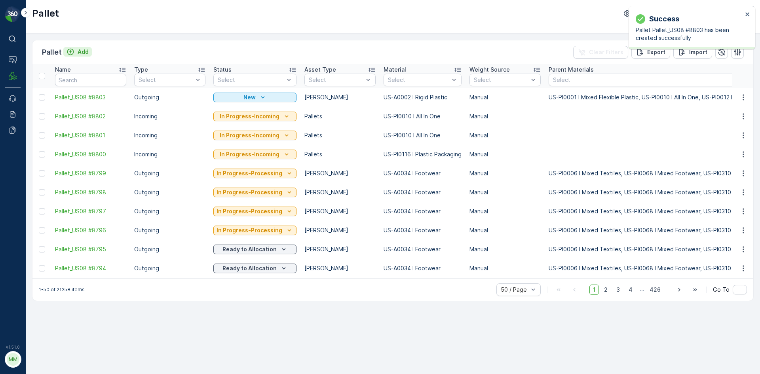
click at [84, 52] on p "Add" at bounding box center [83, 52] width 11 height 8
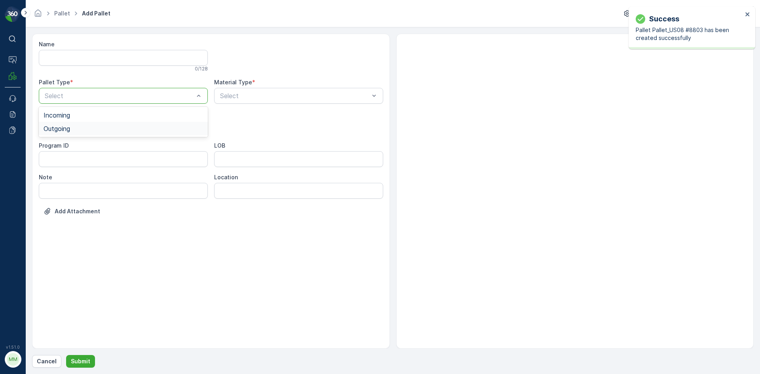
click at [89, 126] on div "Outgoing" at bounding box center [124, 128] width 160 height 7
click at [68, 146] on div "Gaylord" at bounding box center [124, 146] width 160 height 7
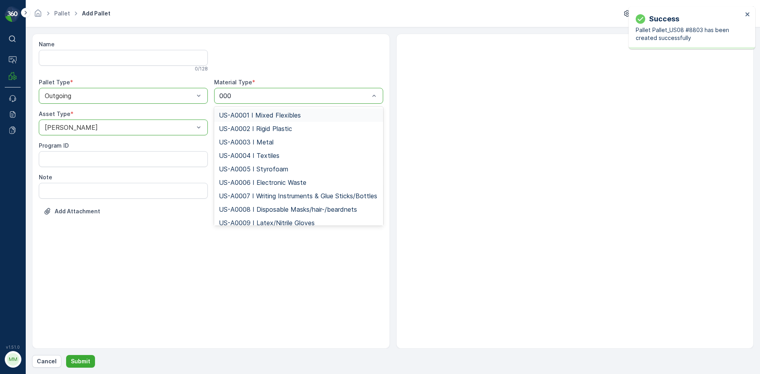
type input "0002"
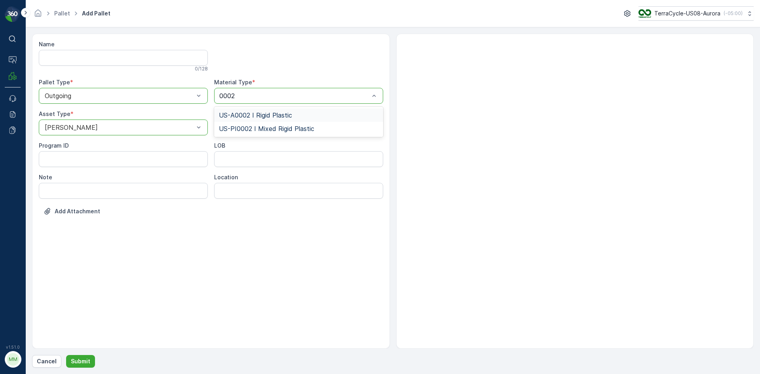
click at [285, 112] on span "US-A0002 I Rigid Plastic" at bounding box center [255, 115] width 73 height 7
click at [74, 361] on p "Submit" at bounding box center [80, 361] width 19 height 8
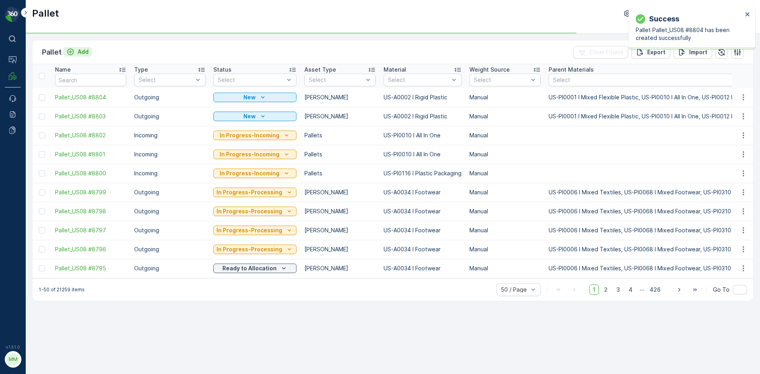
click at [86, 51] on p "Add" at bounding box center [83, 52] width 11 height 8
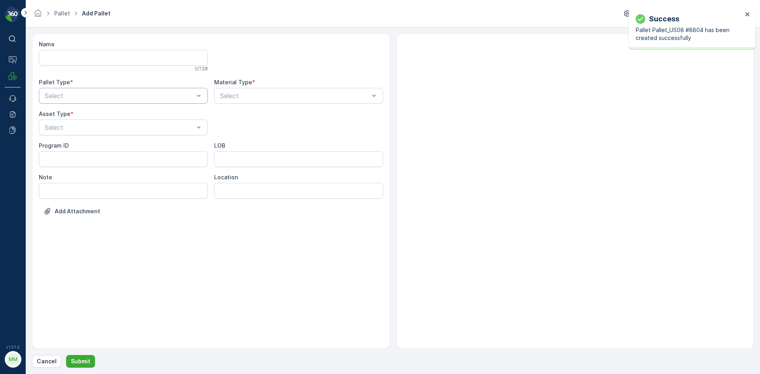
click at [125, 101] on div "Select" at bounding box center [123, 96] width 169 height 16
click at [110, 134] on div "Outgoing" at bounding box center [123, 128] width 169 height 13
click at [110, 134] on div "Select" at bounding box center [123, 128] width 169 height 16
click at [93, 148] on div "Gaylord" at bounding box center [124, 146] width 160 height 7
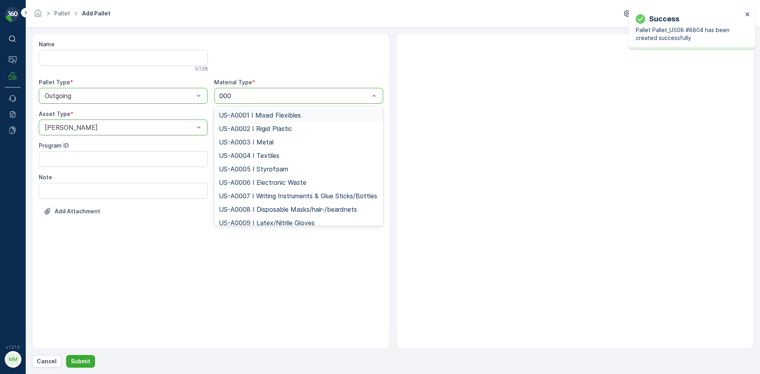
type input "0002"
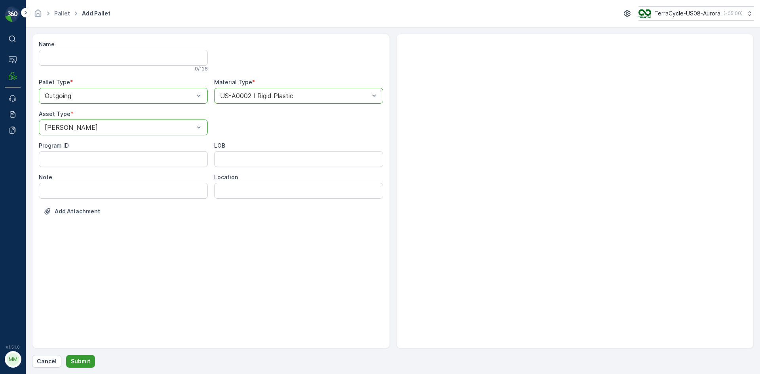
click at [74, 359] on p "Submit" at bounding box center [80, 361] width 19 height 8
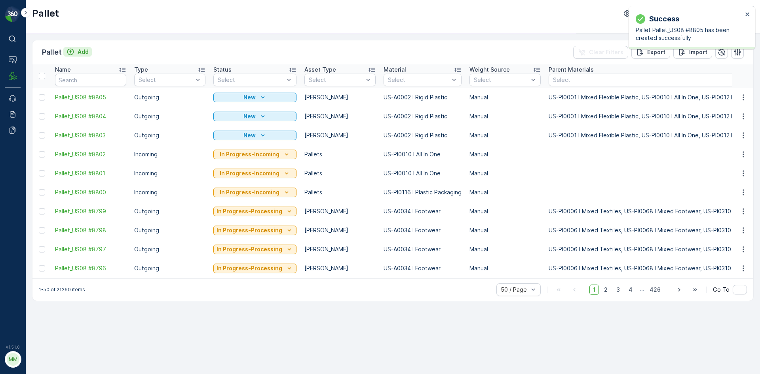
click at [87, 51] on p "Add" at bounding box center [83, 52] width 11 height 8
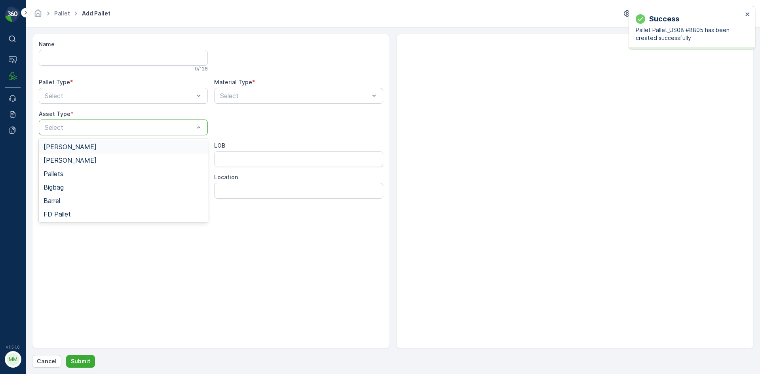
drag, startPoint x: 118, startPoint y: 146, endPoint x: 121, endPoint y: 139, distance: 7.4
click at [118, 145] on div "Gaylord" at bounding box center [124, 146] width 160 height 7
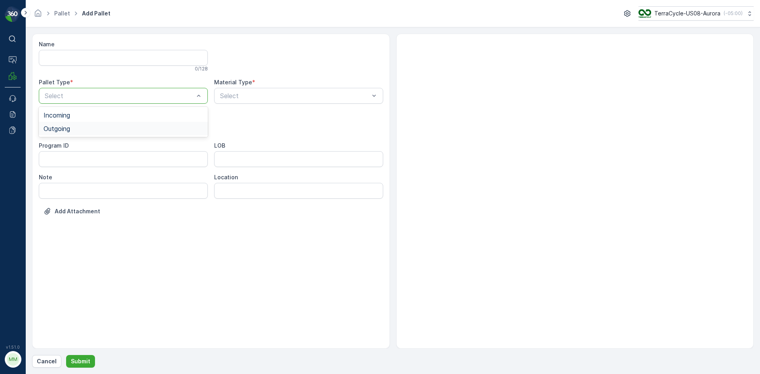
drag, startPoint x: 108, startPoint y: 127, endPoint x: 179, endPoint y: 117, distance: 72.4
click at [108, 128] on div "Outgoing" at bounding box center [124, 128] width 160 height 7
click at [239, 102] on div "Select" at bounding box center [298, 96] width 169 height 16
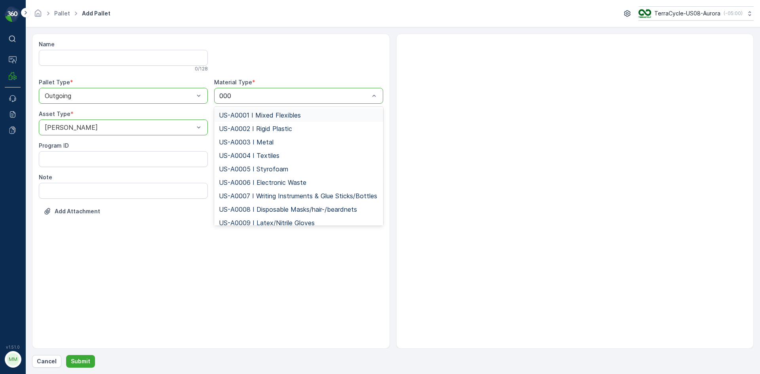
type input "0002"
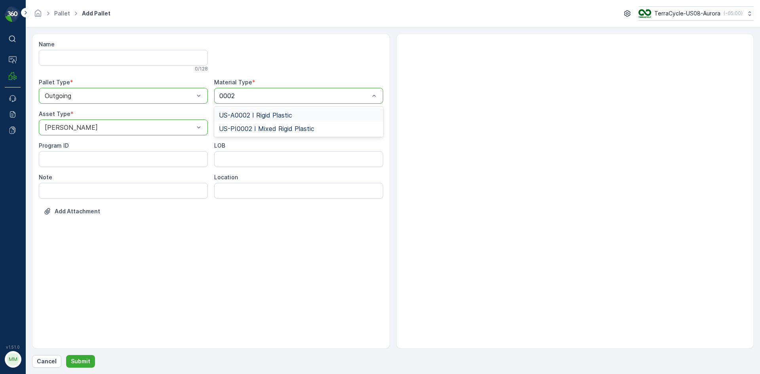
click at [263, 114] on span "US-A0002 I Rigid Plastic" at bounding box center [255, 115] width 73 height 7
click at [84, 356] on button "Submit" at bounding box center [80, 361] width 29 height 13
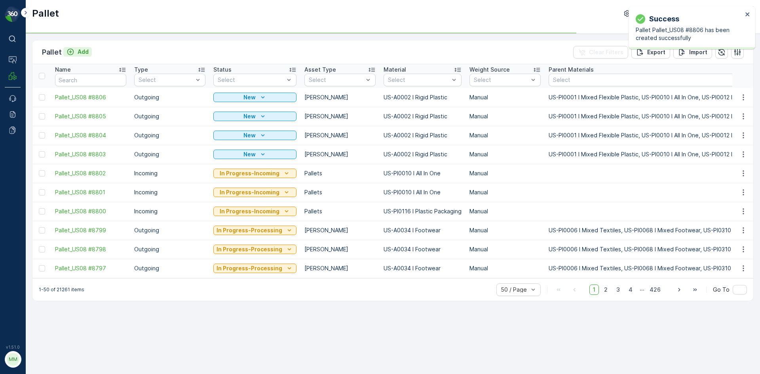
click at [83, 52] on p "Add" at bounding box center [83, 52] width 11 height 8
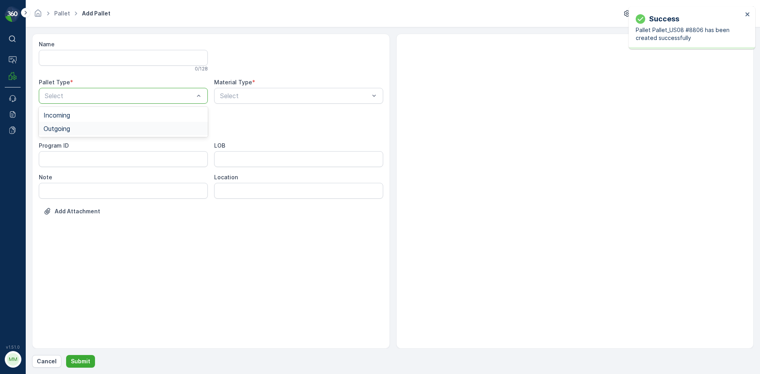
click at [104, 125] on div "Outgoing" at bounding box center [124, 128] width 160 height 7
click at [97, 142] on div "Gaylord" at bounding box center [123, 146] width 169 height 13
click at [251, 101] on div "Select" at bounding box center [298, 96] width 169 height 16
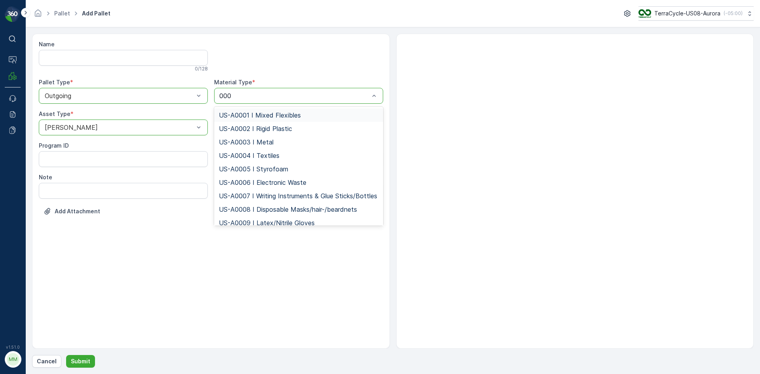
type input "0002"
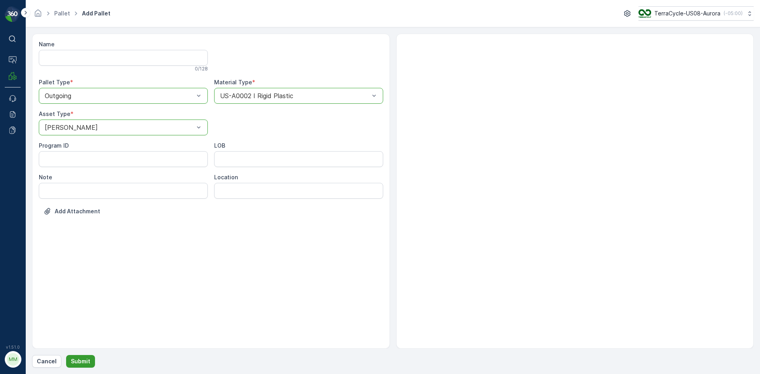
click at [87, 361] on p "Submit" at bounding box center [80, 361] width 19 height 8
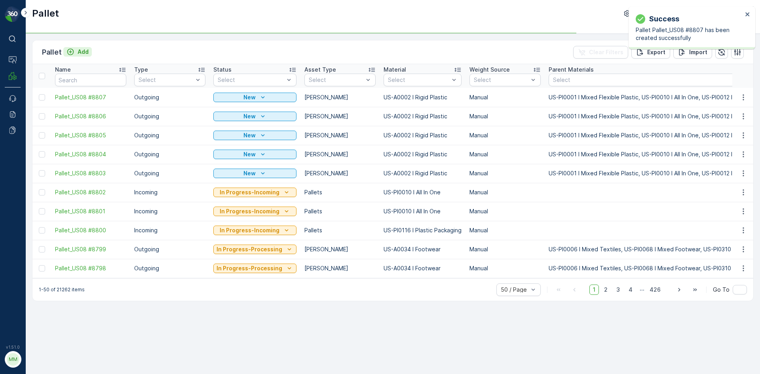
click at [81, 53] on p "Add" at bounding box center [83, 52] width 11 height 8
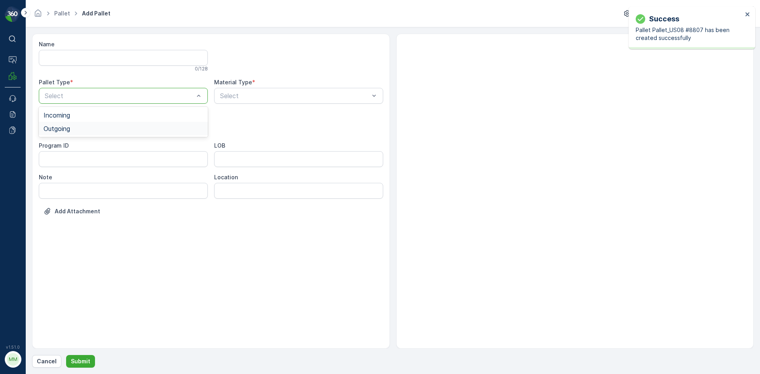
click at [91, 131] on div "Outgoing" at bounding box center [124, 128] width 160 height 7
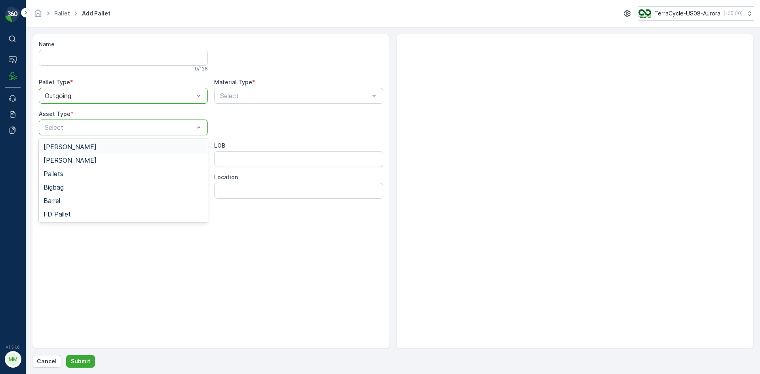
drag, startPoint x: 85, startPoint y: 144, endPoint x: 90, endPoint y: 144, distance: 4.4
click at [86, 144] on div "Gaylord" at bounding box center [124, 146] width 160 height 7
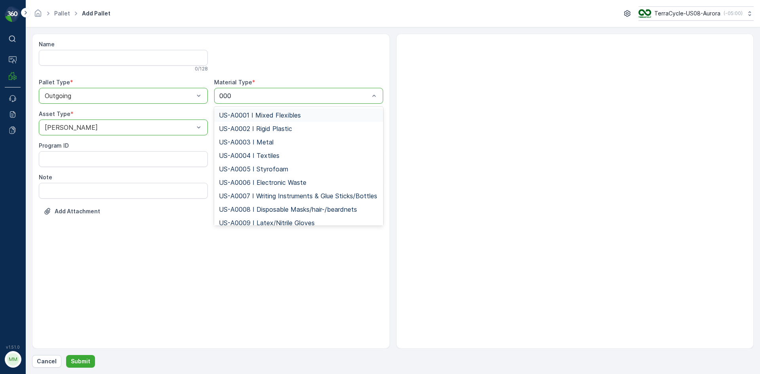
type input "0002"
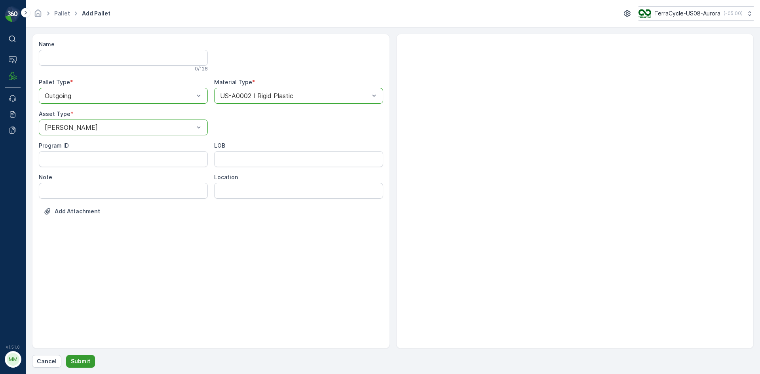
click at [81, 362] on p "Submit" at bounding box center [80, 361] width 19 height 8
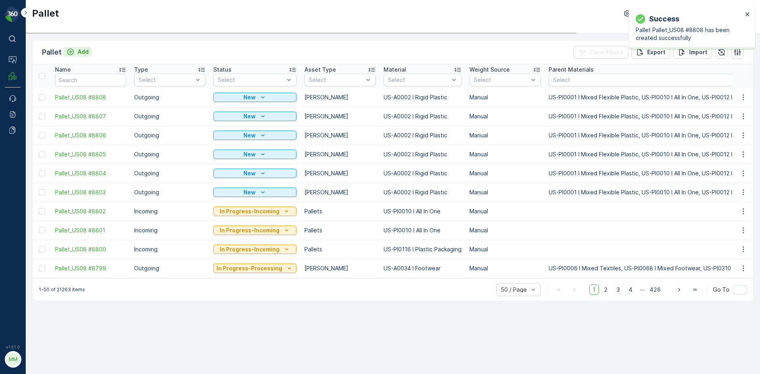
click at [86, 51] on p "Add" at bounding box center [83, 52] width 11 height 8
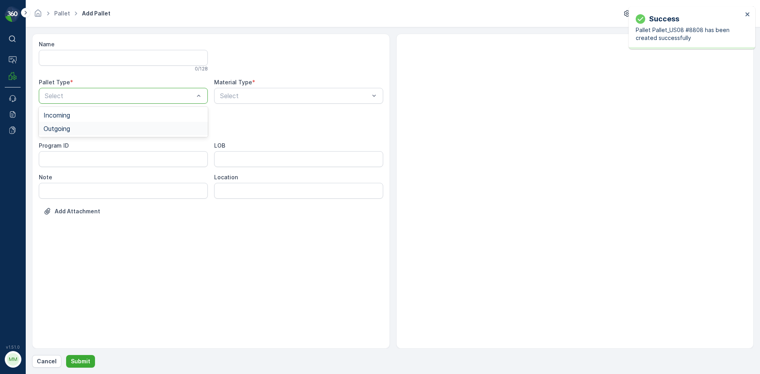
click at [122, 126] on div "Outgoing" at bounding box center [124, 128] width 160 height 7
click at [107, 150] on div "Gaylord" at bounding box center [124, 146] width 160 height 7
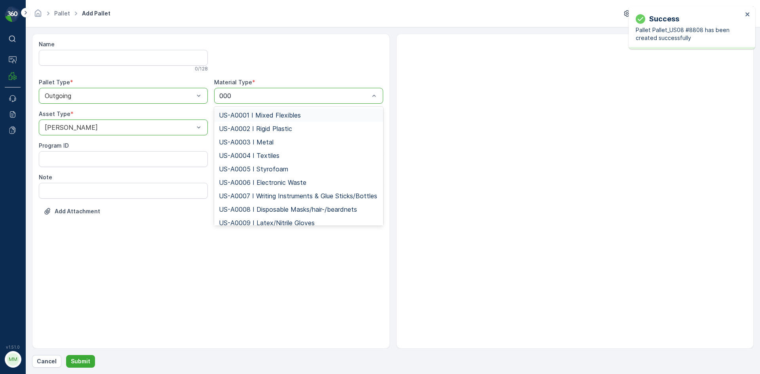
type input "0002"
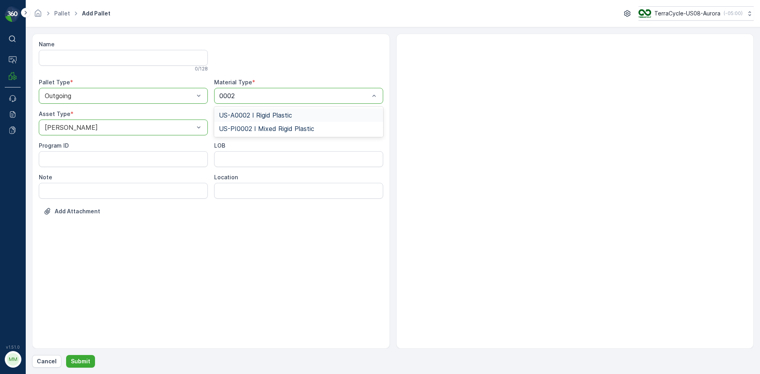
click at [280, 114] on span "US-A0002 I Rigid Plastic" at bounding box center [255, 115] width 73 height 7
click at [83, 361] on p "Submit" at bounding box center [80, 361] width 19 height 8
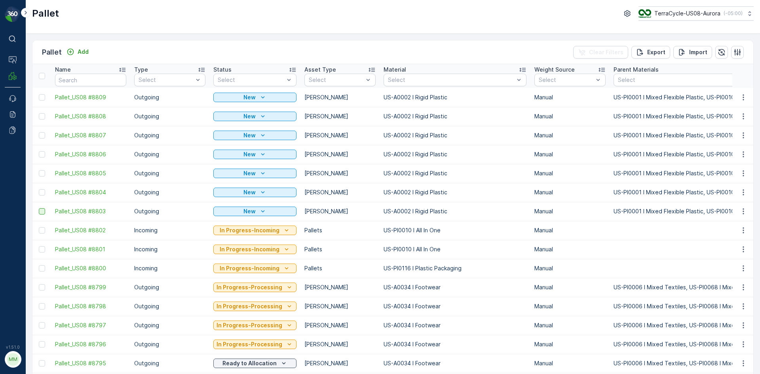
click at [44, 211] on div at bounding box center [42, 211] width 6 height 6
click at [39, 208] on input "checkbox" at bounding box center [39, 208] width 0 height 0
click at [43, 99] on div at bounding box center [42, 97] width 6 height 6
click at [39, 94] on input "checkbox" at bounding box center [39, 94] width 0 height 0
click at [44, 118] on div at bounding box center [42, 116] width 6 height 6
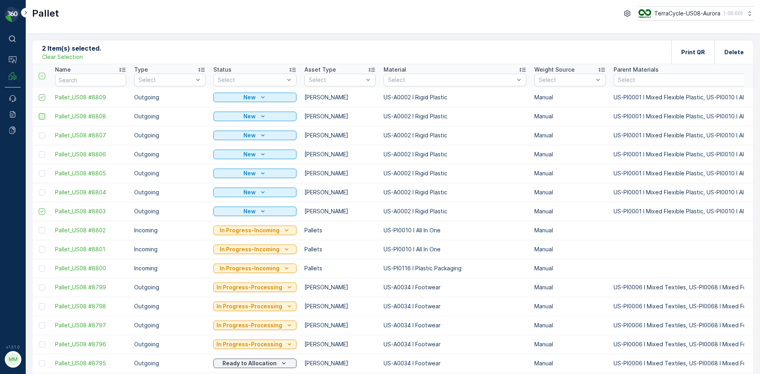
click at [39, 113] on input "checkbox" at bounding box center [39, 113] width 0 height 0
click at [44, 135] on div at bounding box center [42, 135] width 6 height 6
click at [39, 132] on input "checkbox" at bounding box center [39, 132] width 0 height 0
click at [44, 154] on div at bounding box center [42, 154] width 6 height 6
click at [39, 151] on input "checkbox" at bounding box center [39, 151] width 0 height 0
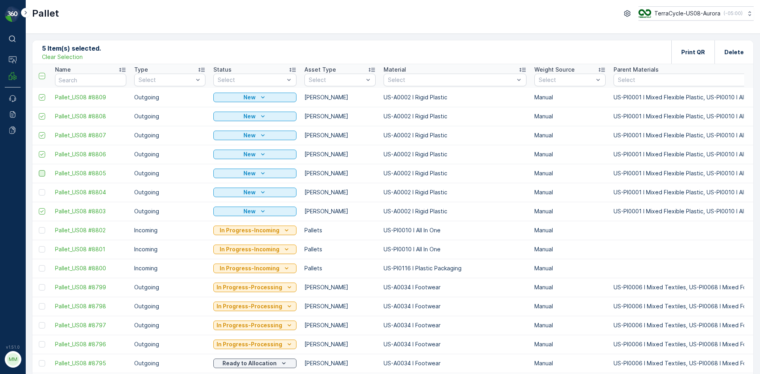
click at [43, 175] on div at bounding box center [42, 173] width 6 height 6
click at [39, 170] on input "checkbox" at bounding box center [39, 170] width 0 height 0
click at [43, 195] on div at bounding box center [42, 192] width 6 height 6
click at [39, 189] on input "checkbox" at bounding box center [39, 189] width 0 height 0
click at [702, 49] on p "Print QR" at bounding box center [693, 52] width 24 height 8
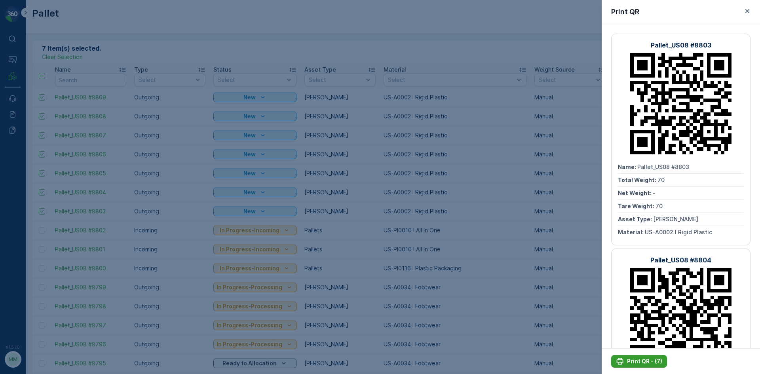
click at [646, 362] on p "Print QR - (7)" at bounding box center [644, 361] width 35 height 8
click at [578, 331] on div at bounding box center [380, 187] width 760 height 374
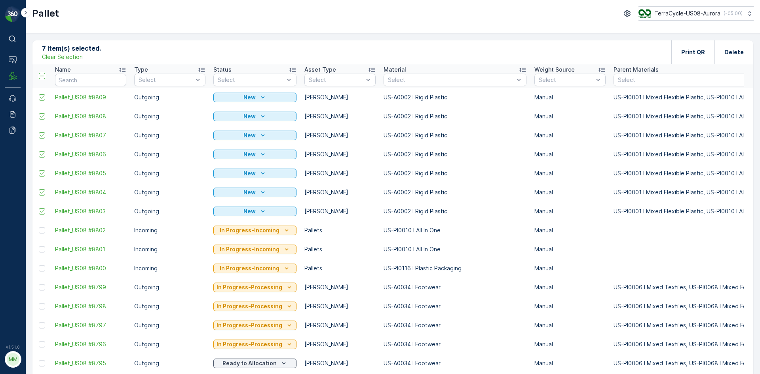
click at [55, 57] on p "Clear Selection" at bounding box center [62, 57] width 41 height 8
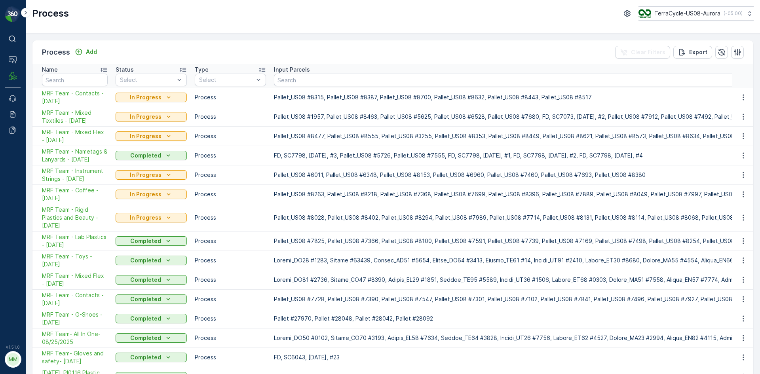
drag, startPoint x: 93, startPoint y: 102, endPoint x: 40, endPoint y: 95, distance: 53.9
click at [40, 95] on td "MRF Team - Contacts - [DATE]" at bounding box center [71, 97] width 79 height 19
copy span "MRF Team - Contacts - [DATE]"
click at [94, 55] on p "Add" at bounding box center [91, 52] width 11 height 8
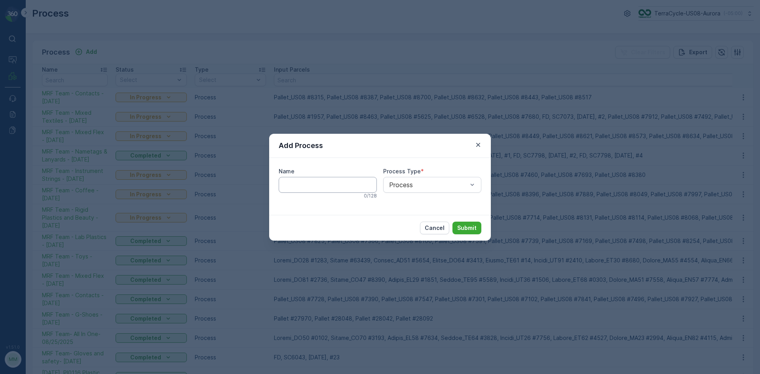
click at [334, 188] on input "Name" at bounding box center [328, 185] width 98 height 16
paste input "MRF Team - Contacts - [DATE]"
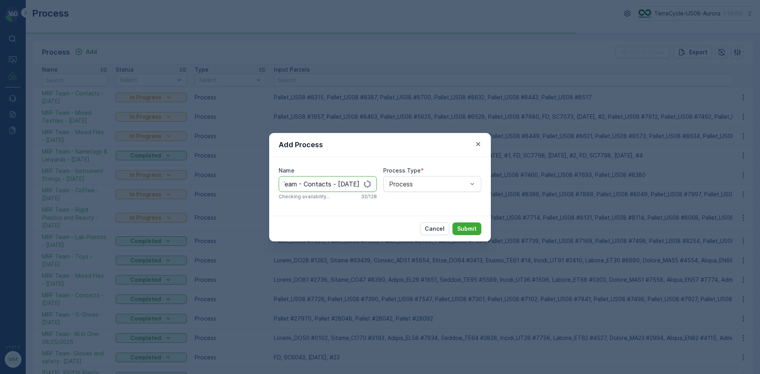
click at [348, 184] on input "MRF Team - Contacts - [DATE]" at bounding box center [328, 184] width 98 height 16
type input "MRF Team - Rigid Plastic & Beauty - [DATE]"
click at [462, 228] on p "Submit" at bounding box center [466, 229] width 19 height 8
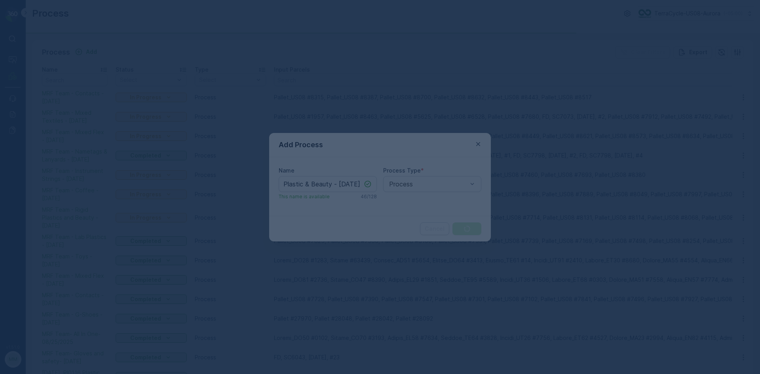
scroll to position [0, 0]
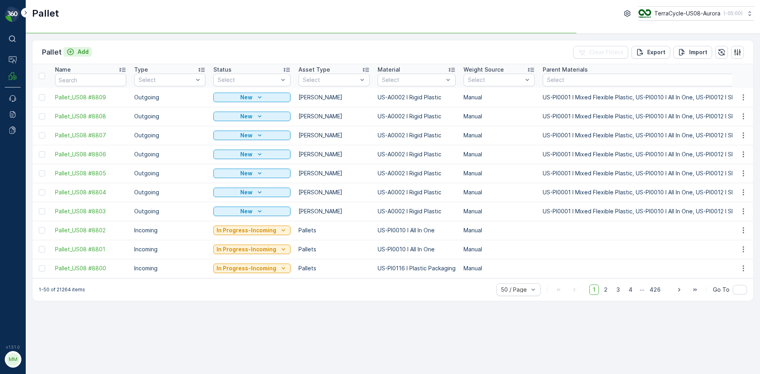
click at [76, 51] on div "Add" at bounding box center [77, 52] width 22 height 8
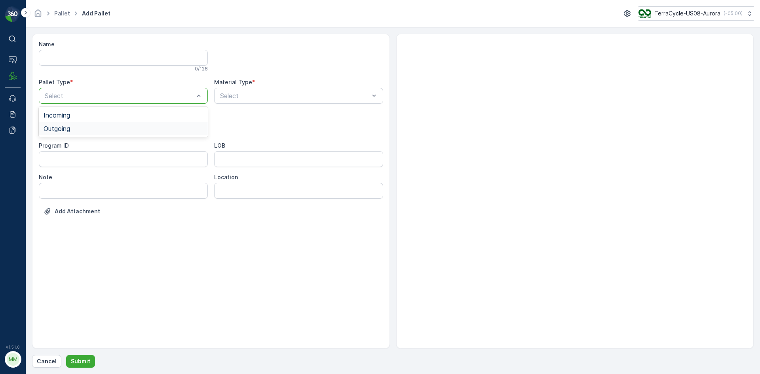
click at [95, 127] on div "Outgoing" at bounding box center [124, 128] width 160 height 7
click at [93, 148] on div "Gaylord" at bounding box center [124, 146] width 160 height 7
type input "0155"
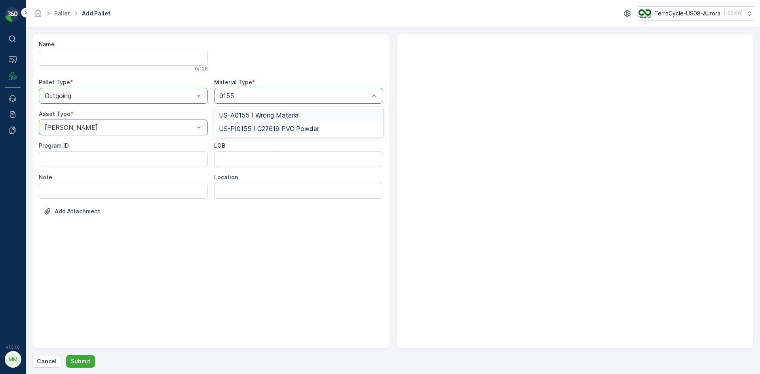
click at [281, 118] on span "US-A0155 I Wrong Material" at bounding box center [259, 115] width 81 height 7
click at [91, 361] on button "Submit" at bounding box center [80, 361] width 29 height 13
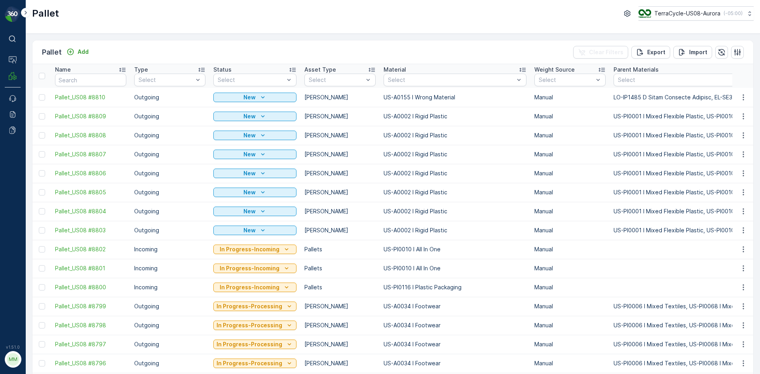
click at [746, 97] on button "button" at bounding box center [743, 97] width 14 height 9
click at [729, 154] on span "Print QR" at bounding box center [722, 154] width 22 height 8
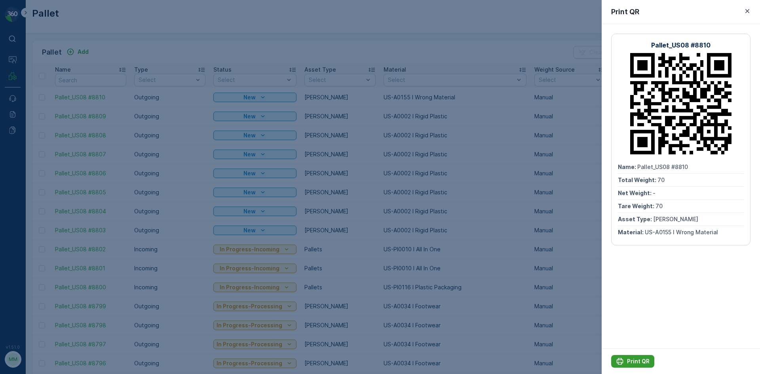
click at [640, 361] on p "Print QR" at bounding box center [638, 361] width 23 height 8
click at [467, 39] on div at bounding box center [380, 187] width 760 height 374
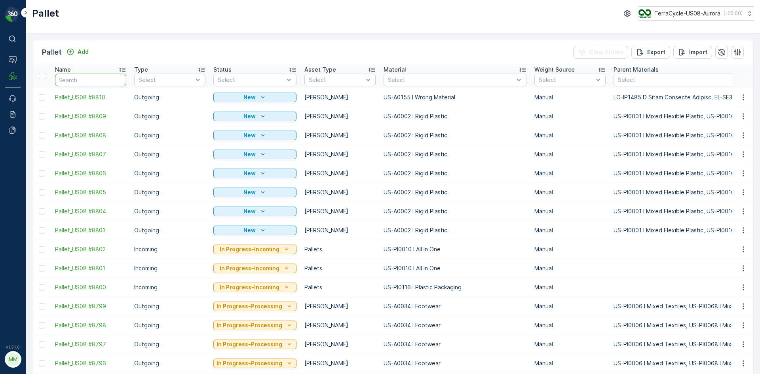
click at [93, 80] on input "text" at bounding box center [90, 80] width 71 height 13
type input "6531"
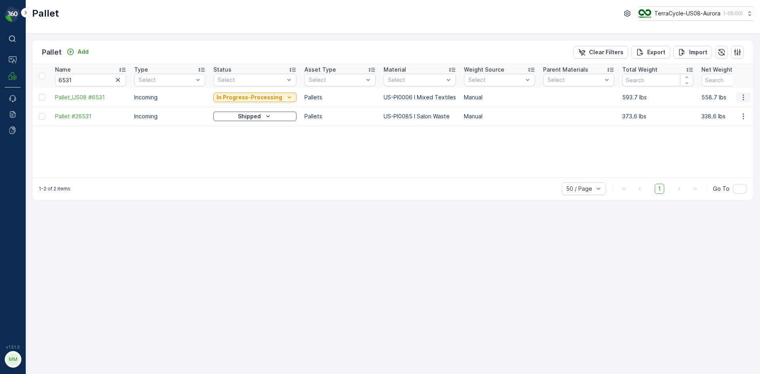
click at [742, 99] on icon "button" at bounding box center [743, 97] width 8 height 8
click at [720, 150] on span "Print QR" at bounding box center [722, 154] width 22 height 8
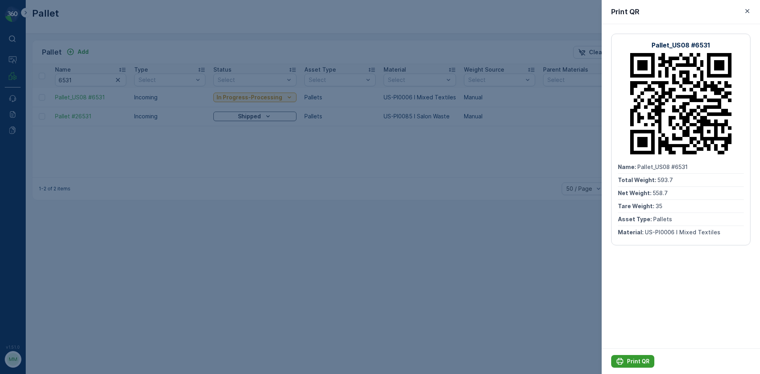
click at [636, 359] on p "Print QR" at bounding box center [638, 361] width 23 height 8
click at [445, 270] on div at bounding box center [380, 187] width 760 height 374
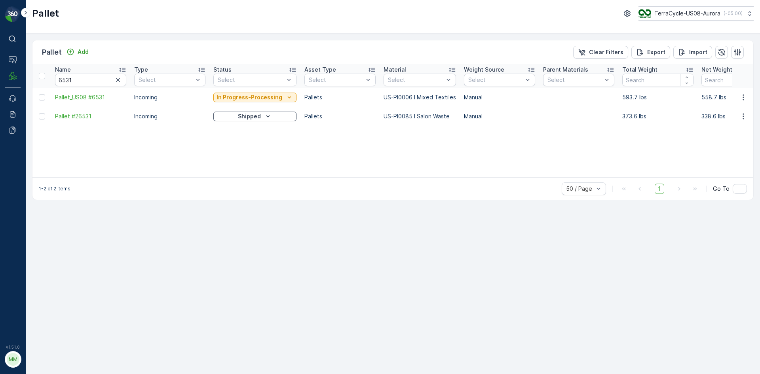
drag, startPoint x: 397, startPoint y: 50, endPoint x: 117, endPoint y: 81, distance: 281.9
click at [118, 81] on icon "button" at bounding box center [118, 80] width 8 height 8
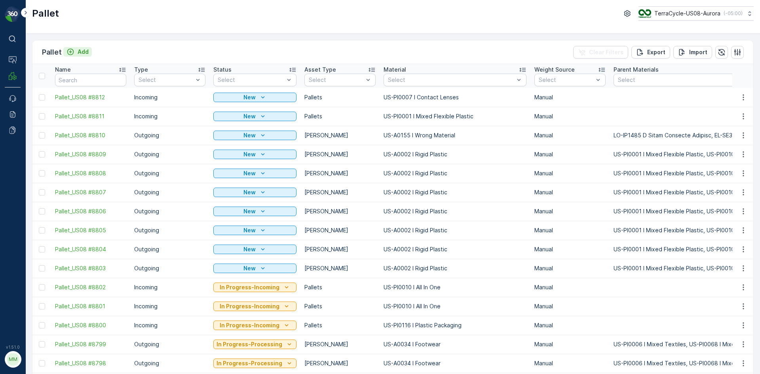
click at [72, 51] on icon "Add" at bounding box center [70, 52] width 8 height 8
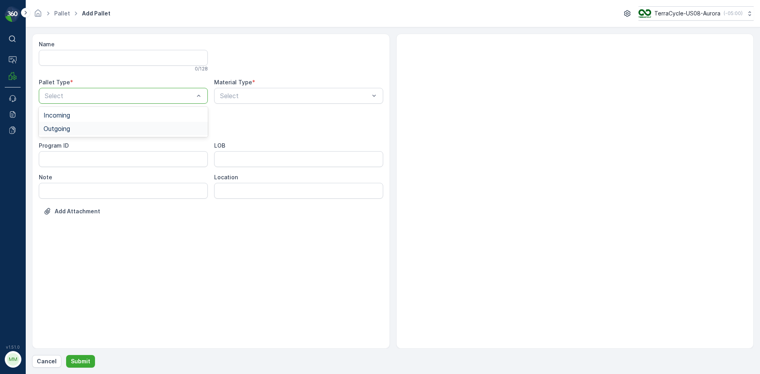
click at [101, 128] on div "Outgoing" at bounding box center [124, 128] width 160 height 7
click at [90, 146] on div "Gaylord" at bounding box center [124, 146] width 160 height 7
click at [258, 101] on div "Select" at bounding box center [298, 96] width 169 height 16
type input "9999"
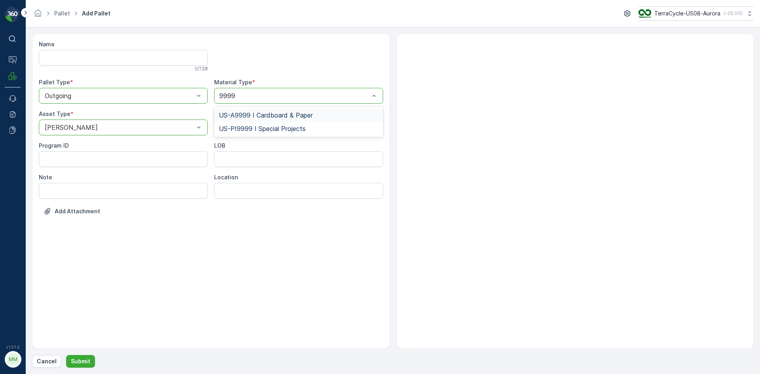
click at [265, 116] on span "US-A9999 I Cardboard & Paper" at bounding box center [266, 115] width 94 height 7
click at [84, 361] on p "Submit" at bounding box center [80, 361] width 19 height 8
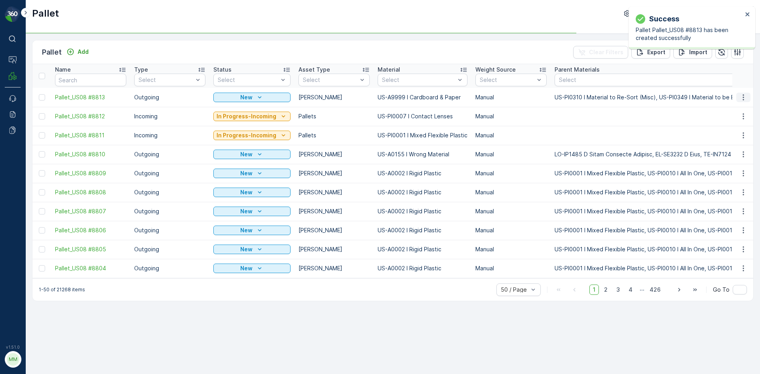
click at [742, 98] on icon "button" at bounding box center [743, 97] width 8 height 8
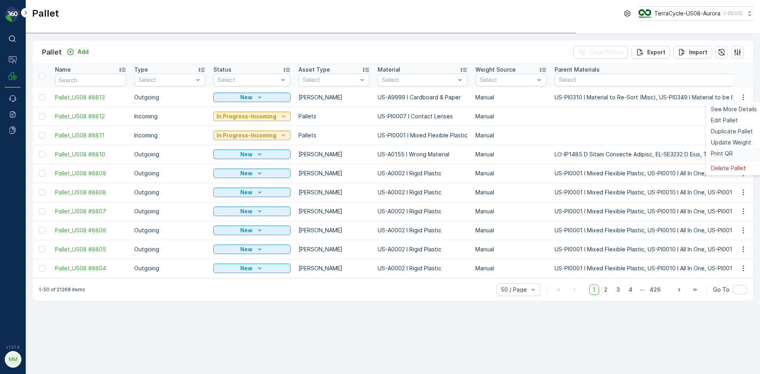
click at [733, 152] on div "Print QR" at bounding box center [734, 153] width 52 height 11
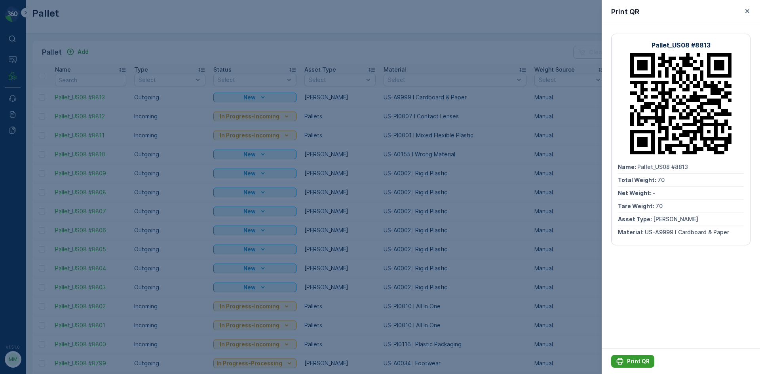
click at [632, 360] on p "Print QR" at bounding box center [638, 361] width 23 height 8
click at [483, 52] on div at bounding box center [380, 187] width 760 height 374
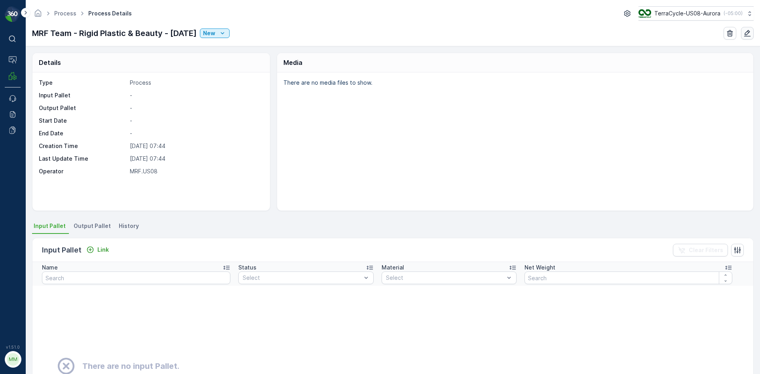
click at [749, 31] on icon "button" at bounding box center [747, 33] width 8 height 8
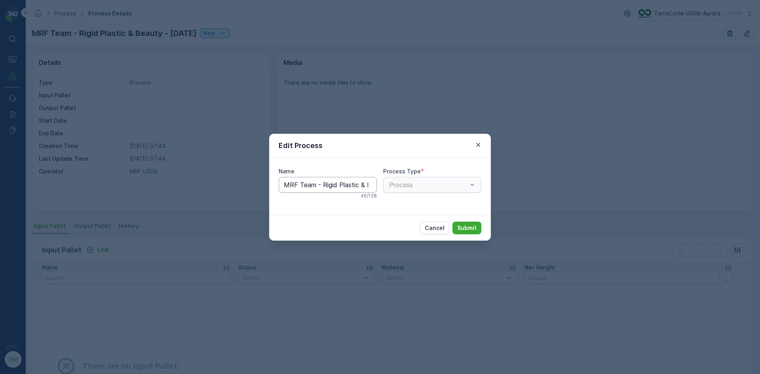
click at [330, 188] on input "MRF Team - Rigid Plastic & Beauty - [DATE]" at bounding box center [328, 185] width 98 height 16
drag, startPoint x: 330, startPoint y: 188, endPoint x: 313, endPoint y: 186, distance: 16.7
click at [313, 186] on input "MRF Team - Rigid Plastic & Beauty - [DATE]" at bounding box center [328, 185] width 98 height 16
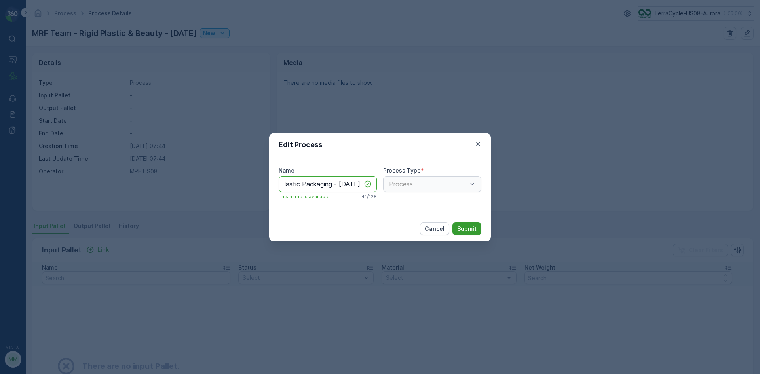
type input "MRF Team - Plastic Packaging - [DATE]"
click at [469, 226] on p "Submit" at bounding box center [466, 229] width 19 height 8
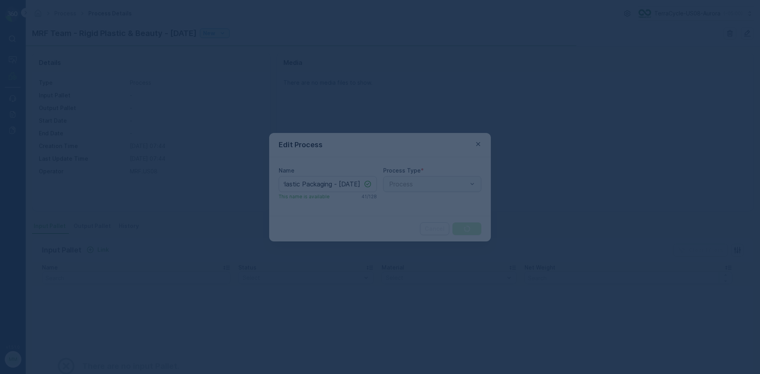
scroll to position [0, 0]
